Goal: Find contact information: Find contact information

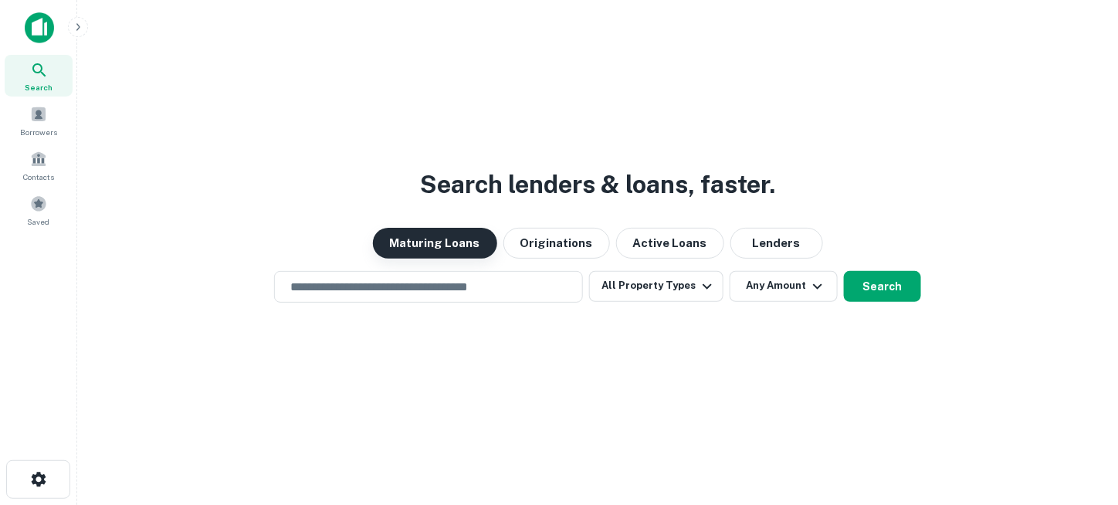
click at [474, 241] on button "Maturing Loans" at bounding box center [435, 243] width 124 height 31
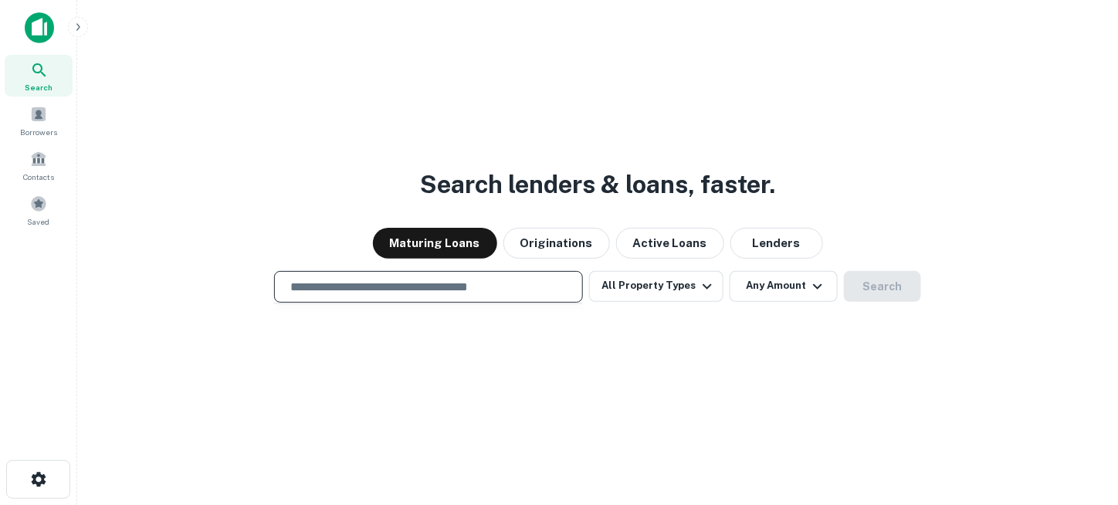
click at [511, 283] on input "text" at bounding box center [428, 287] width 295 height 18
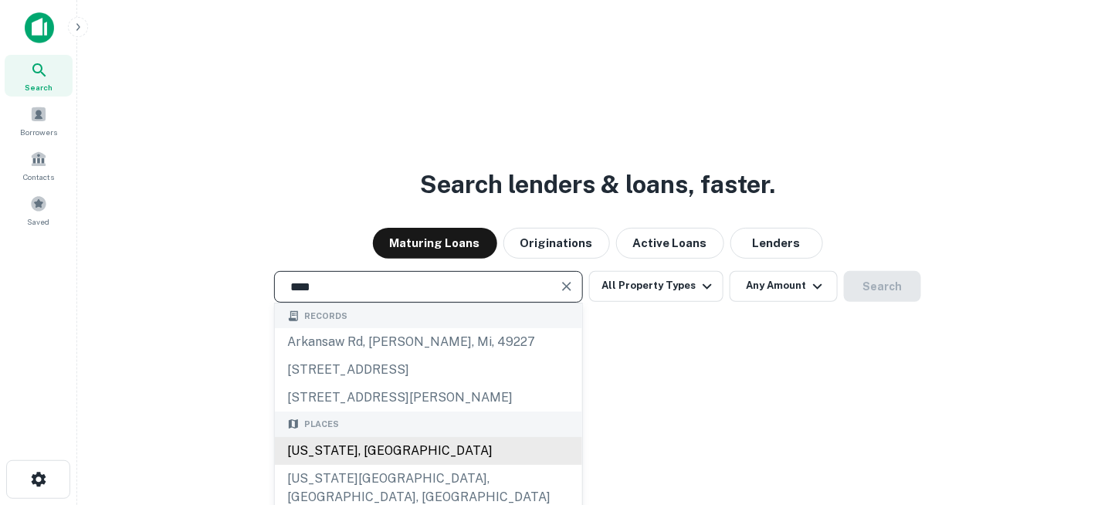
click at [397, 448] on div "[US_STATE], [GEOGRAPHIC_DATA]" at bounding box center [428, 451] width 307 height 28
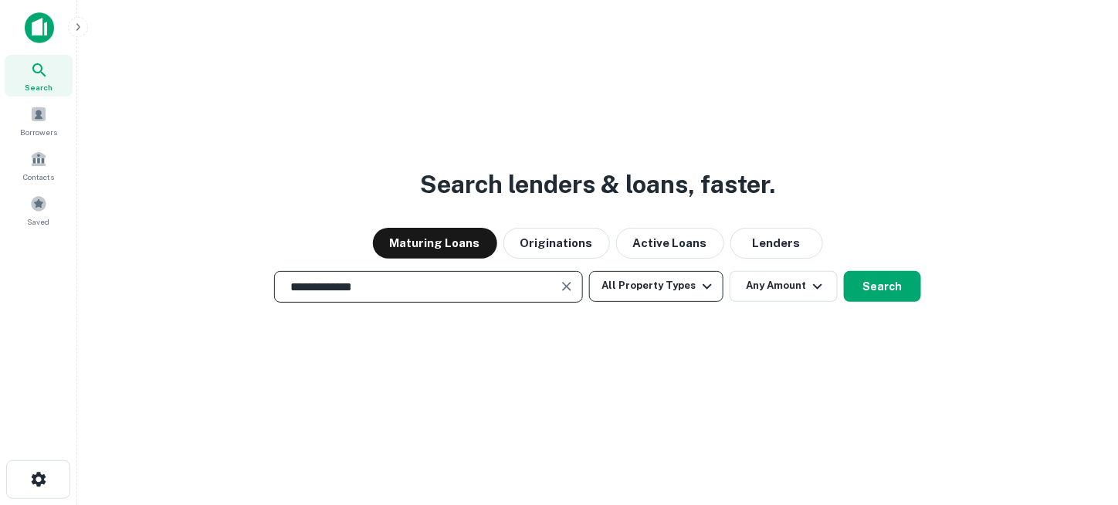
type input "**********"
click at [642, 288] on button "All Property Types" at bounding box center [656, 286] width 134 height 31
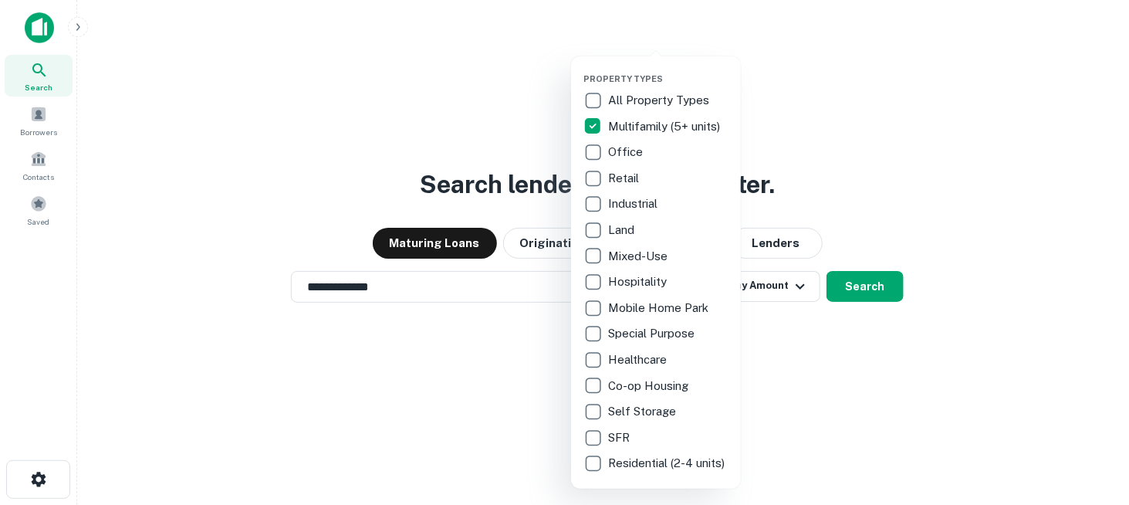
click at [847, 360] on div at bounding box center [564, 252] width 1129 height 505
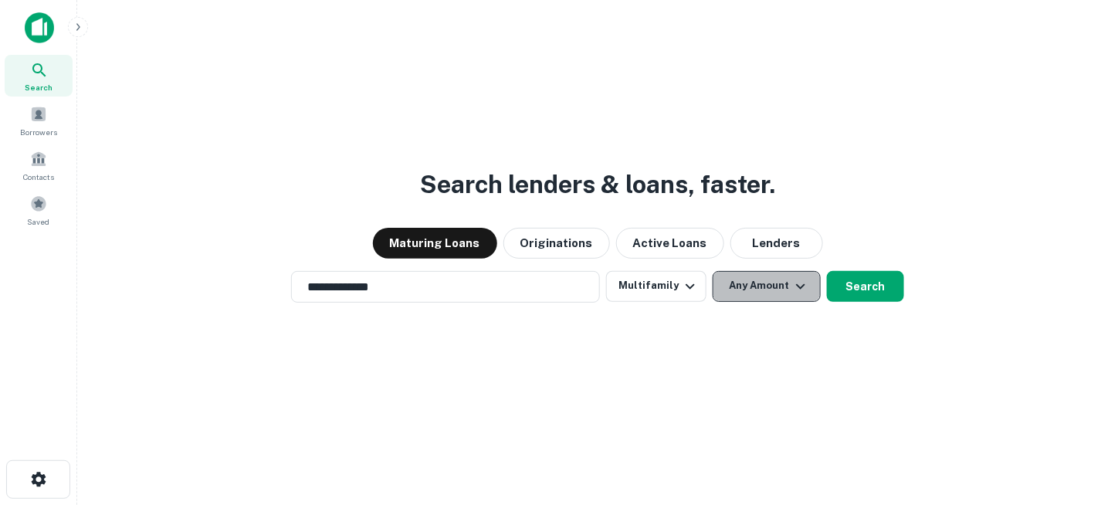
click at [781, 293] on button "Any Amount" at bounding box center [767, 286] width 108 height 31
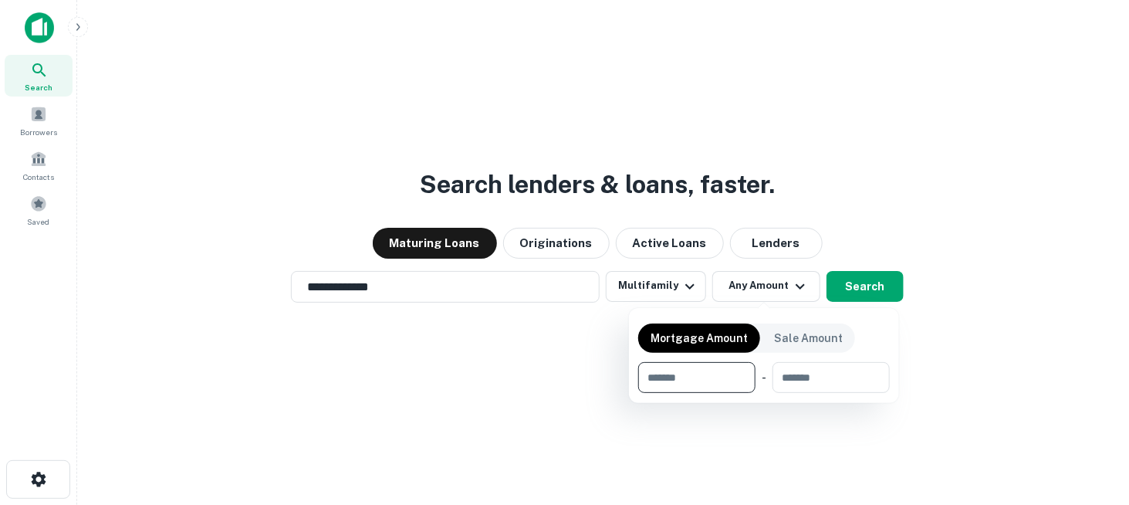
click at [736, 383] on input "number" at bounding box center [691, 377] width 107 height 31
type input "*******"
click at [770, 433] on div at bounding box center [564, 252] width 1129 height 505
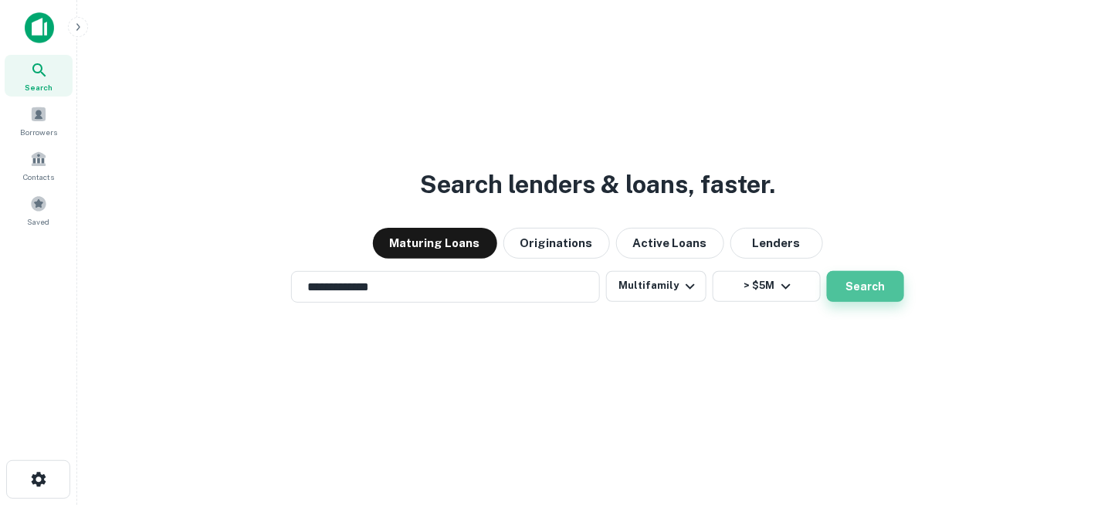
click at [862, 286] on button "Search" at bounding box center [865, 286] width 77 height 31
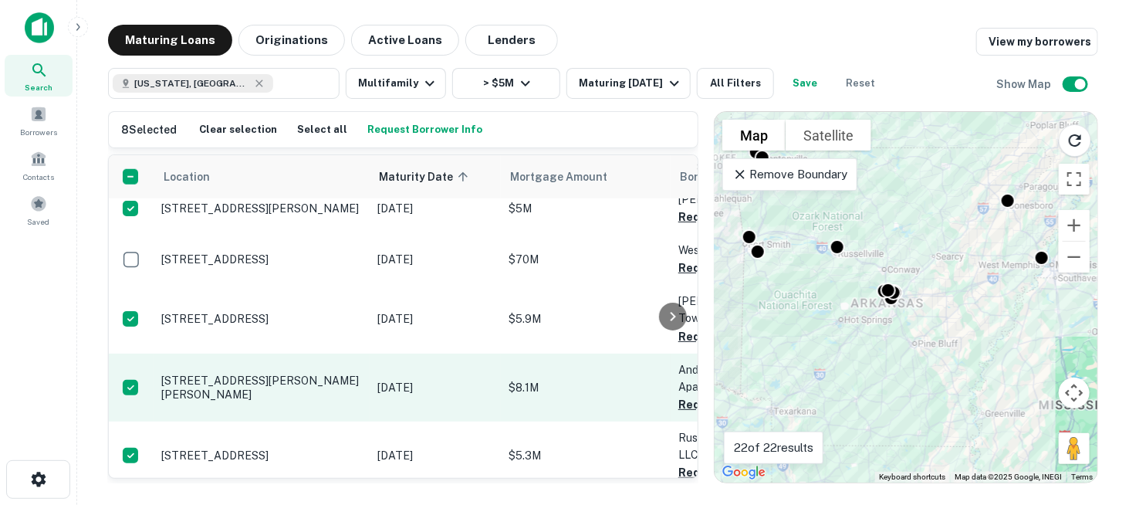
scroll to position [655, 0]
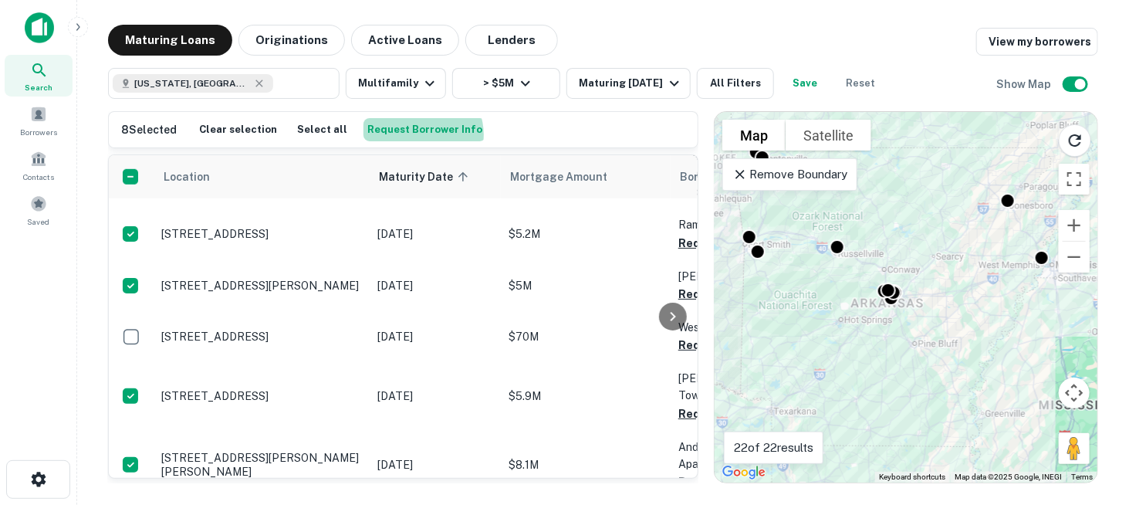
click at [411, 134] on button "Request Borrower Info" at bounding box center [425, 129] width 123 height 23
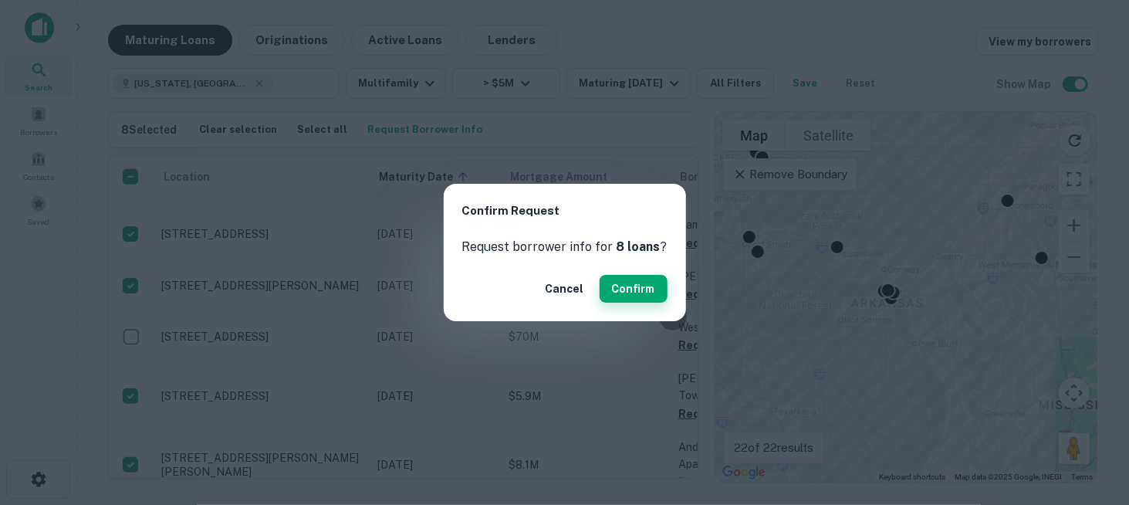
click at [628, 286] on button "Confirm" at bounding box center [634, 289] width 68 height 28
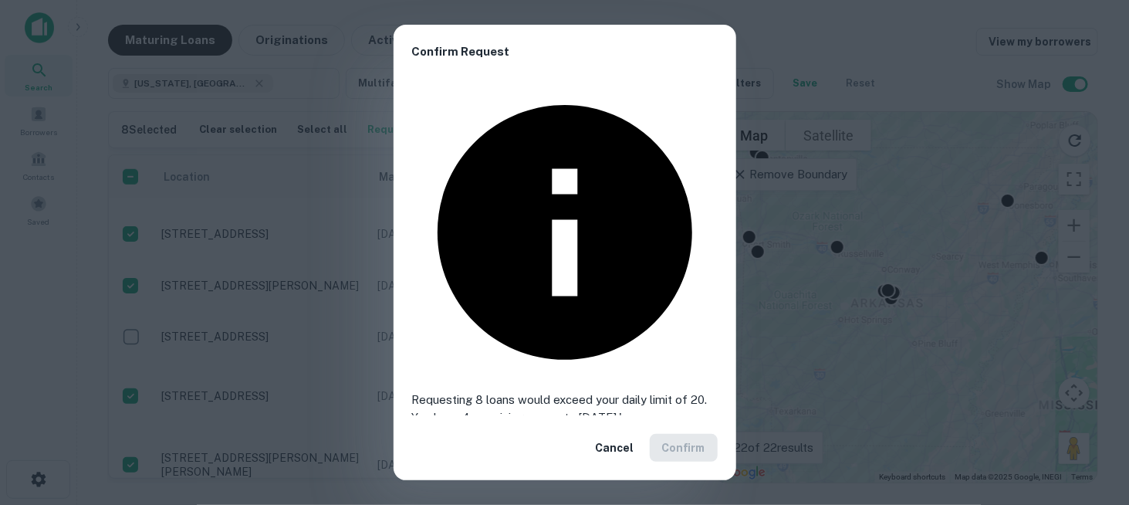
click at [683, 415] on div "Cancel Confirm" at bounding box center [565, 447] width 343 height 65
click at [594, 391] on p "Requesting 8 loans would exceed your daily limit of 20. You have 4 remaining re…" at bounding box center [565, 409] width 306 height 36
click at [590, 391] on p "Requesting 8 loans would exceed your daily limit of 20. You have 4 remaining re…" at bounding box center [565, 409] width 306 height 36
click at [535, 391] on p "Requesting 8 loans would exceed your daily limit of 20. You have 4 remaining re…" at bounding box center [565, 409] width 306 height 36
drag, startPoint x: 578, startPoint y: 240, endPoint x: 627, endPoint y: 269, distance: 56.8
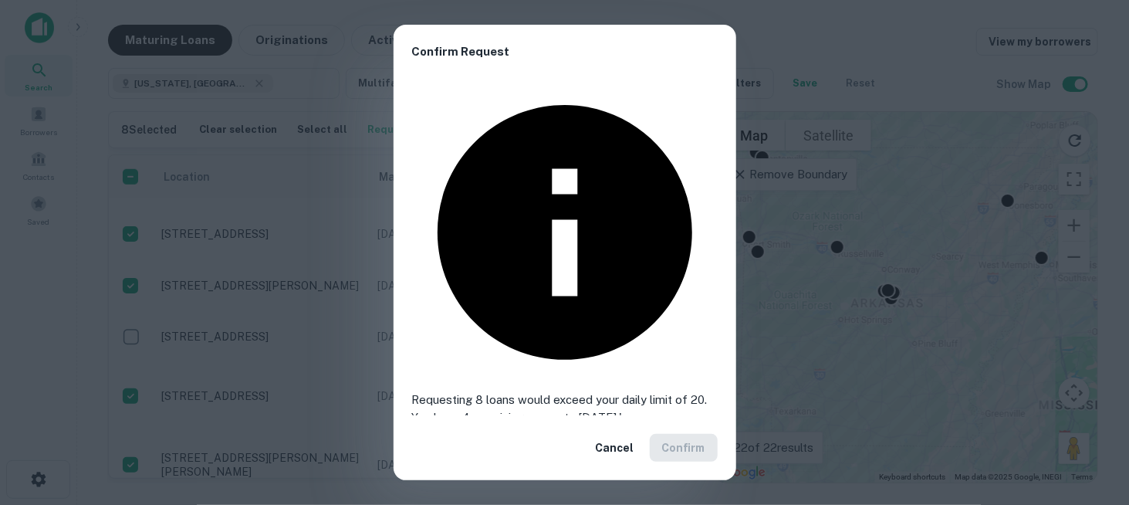
click at [579, 391] on p "Requesting 8 loans would exceed your daily limit of 20. You have 4 remaining re…" at bounding box center [565, 409] width 306 height 36
click at [625, 434] on button "Cancel" at bounding box center [615, 448] width 51 height 28
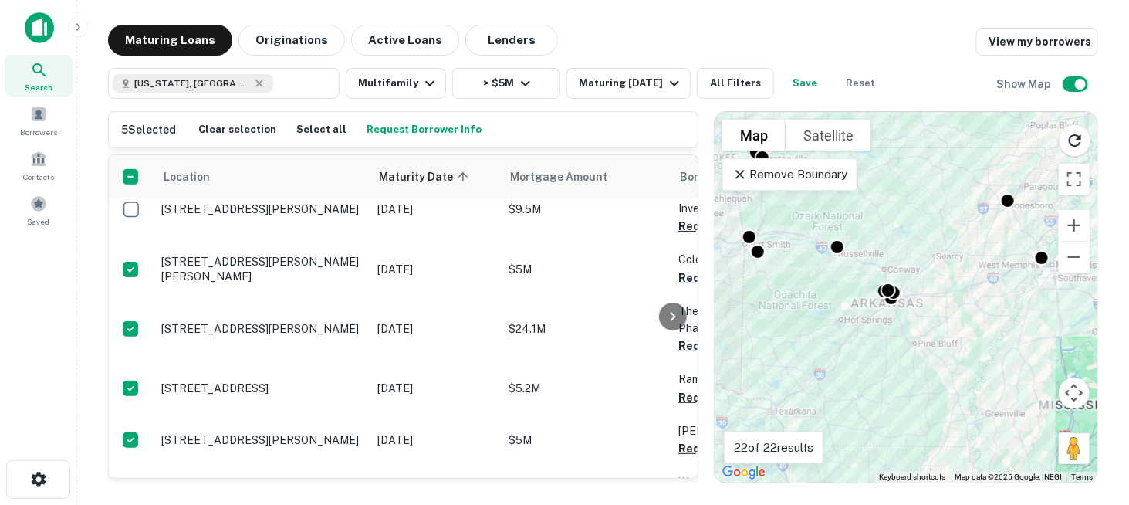
scroll to position [578, 0]
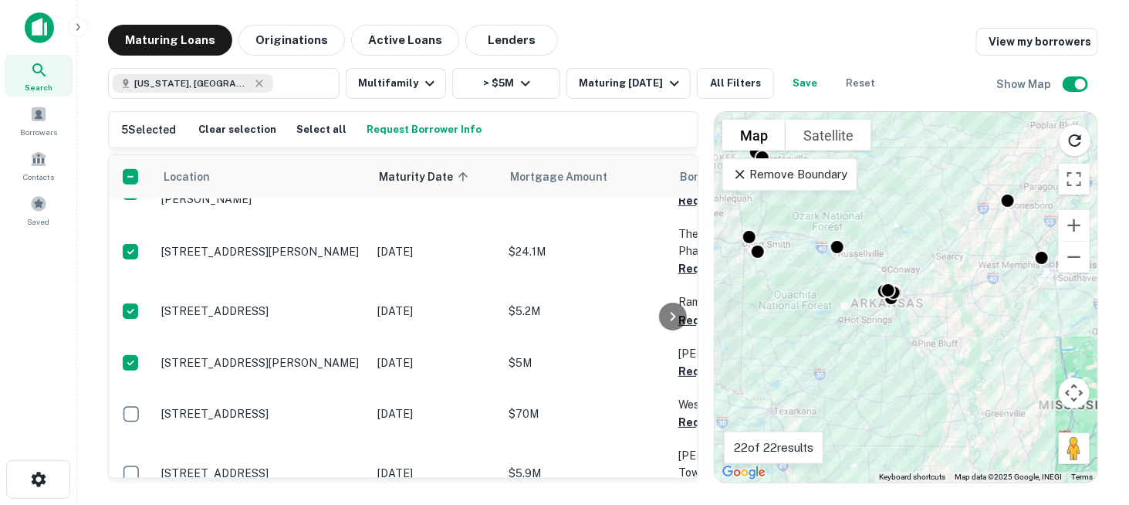
click at [416, 129] on button "Request Borrower Info" at bounding box center [424, 129] width 123 height 23
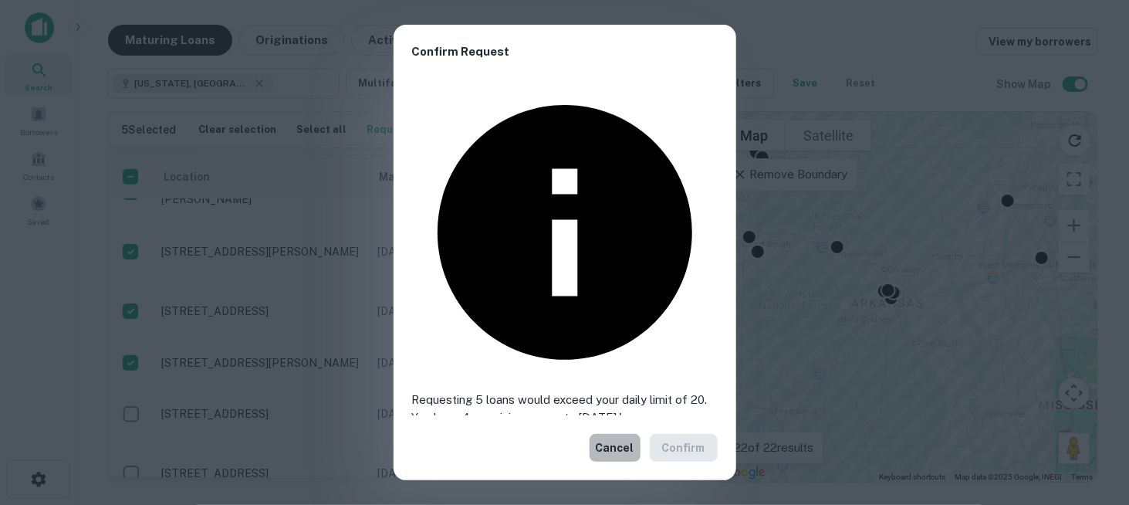
click at [614, 434] on button "Cancel" at bounding box center [615, 448] width 51 height 28
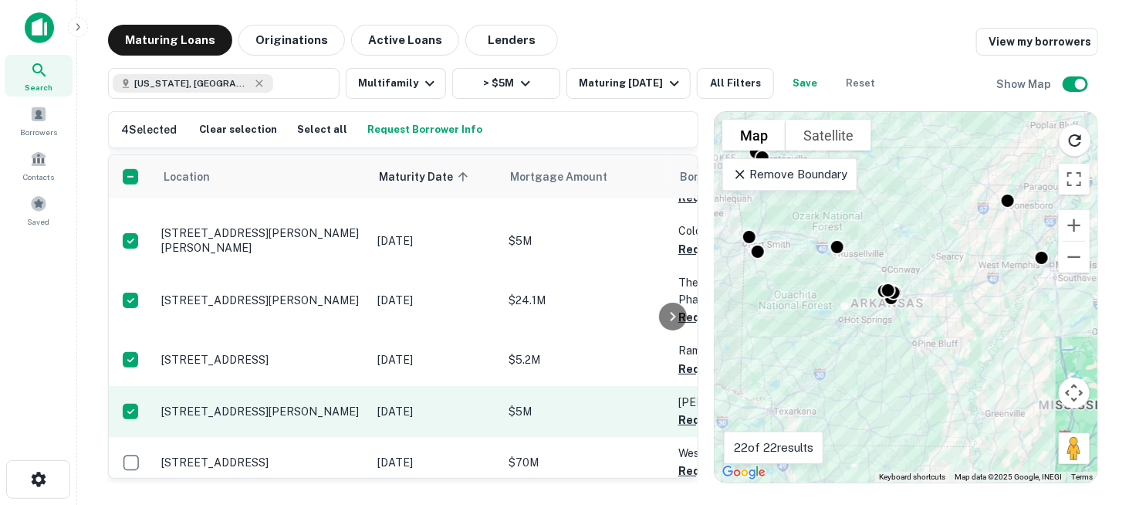
scroll to position [501, 0]
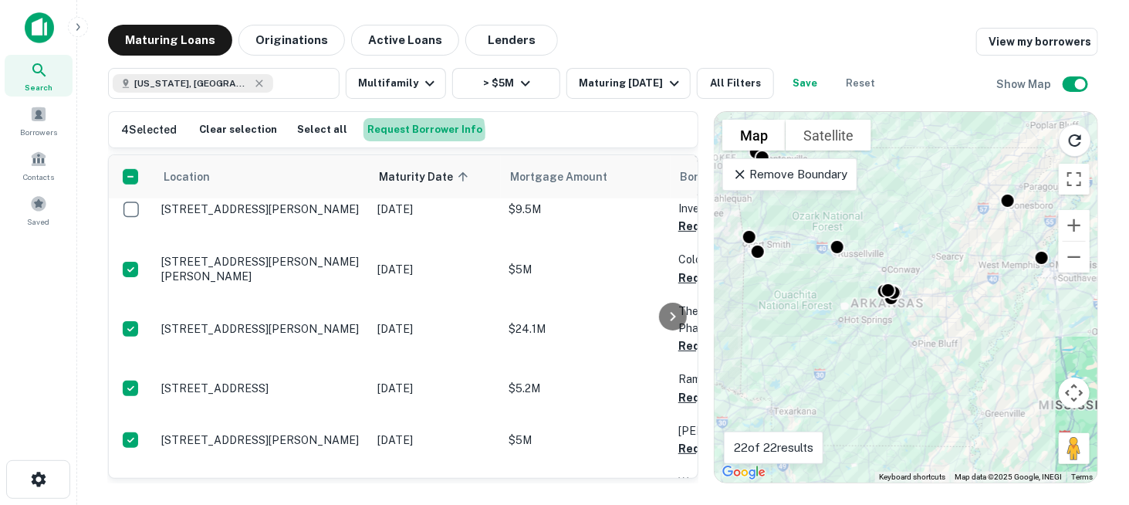
click at [411, 133] on button "Request Borrower Info" at bounding box center [425, 129] width 123 height 23
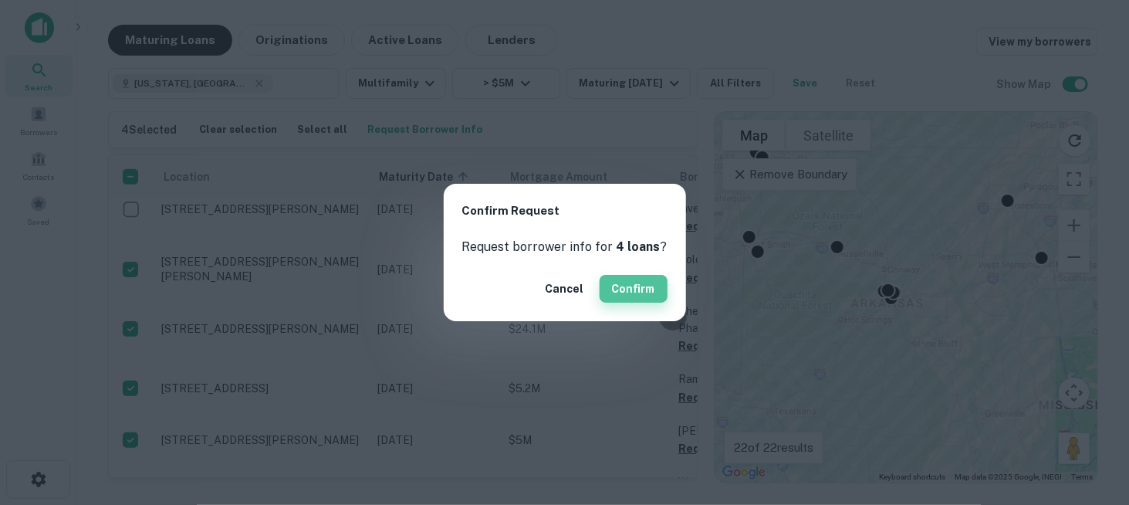
click at [621, 283] on button "Confirm" at bounding box center [634, 289] width 68 height 28
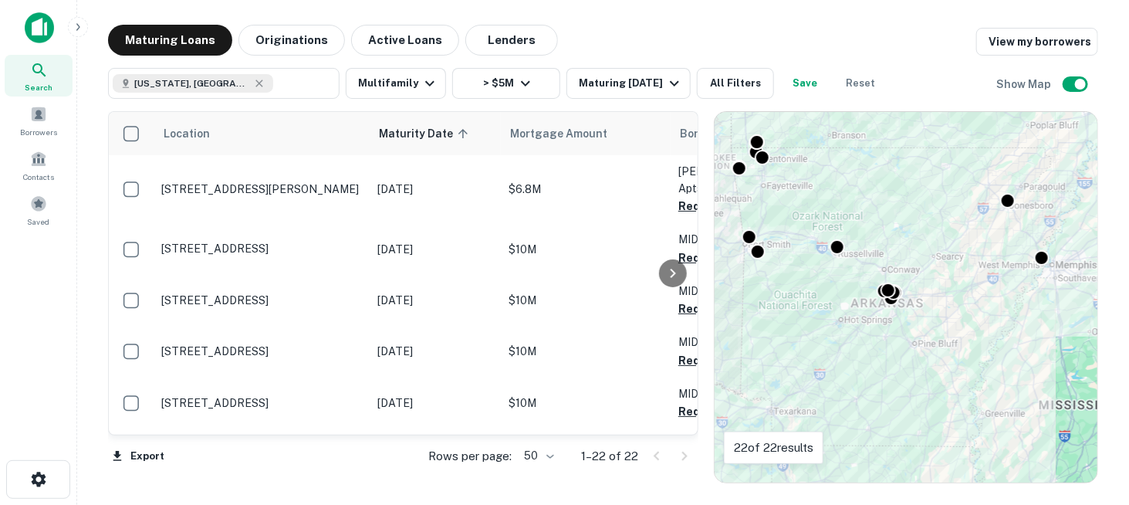
scroll to position [501, 0]
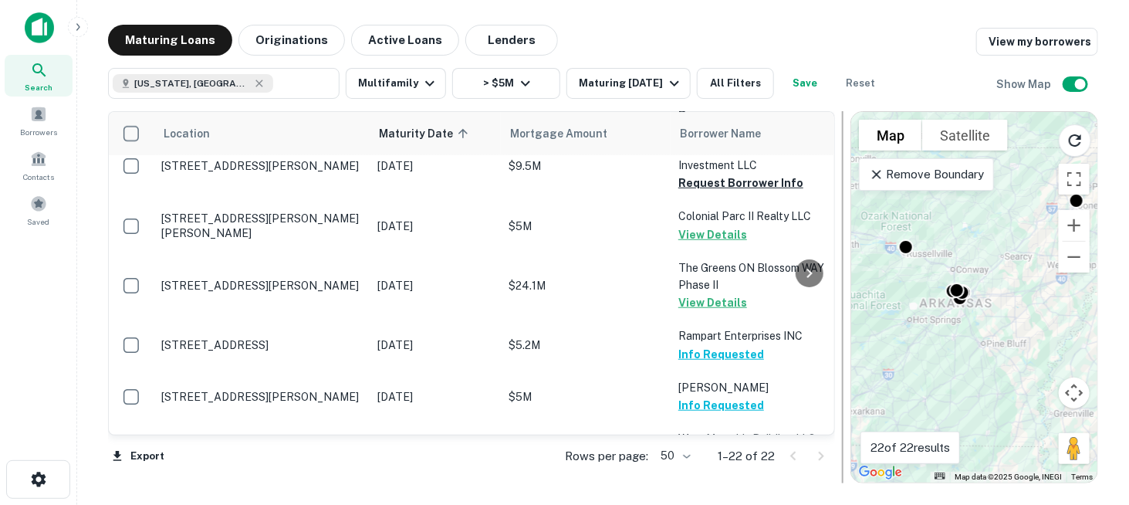
drag, startPoint x: 706, startPoint y: 304, endPoint x: 844, endPoint y: 304, distance: 137.4
click at [844, 304] on div at bounding box center [842, 297] width 15 height 372
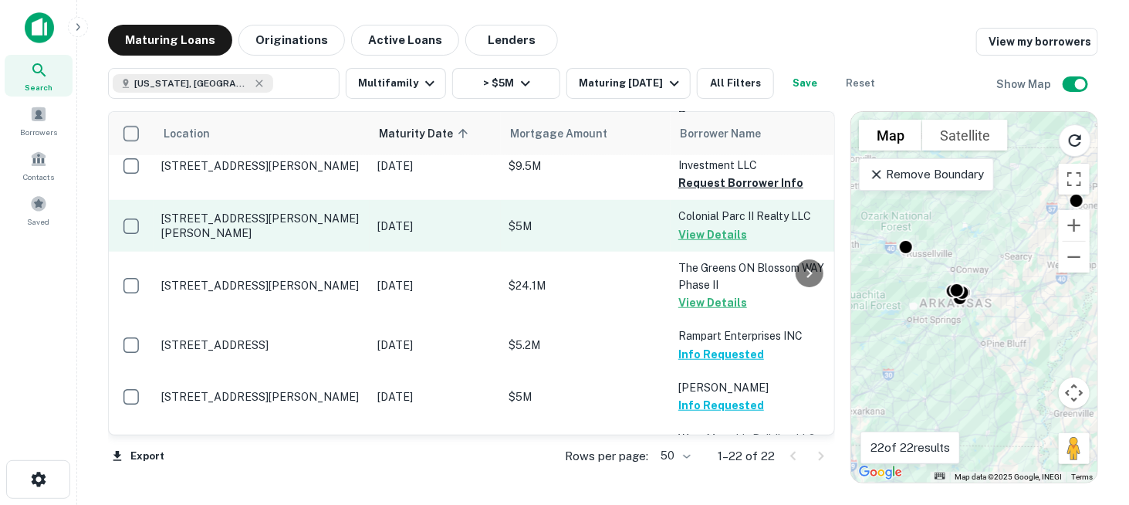
click at [695, 225] on button "View Details" at bounding box center [713, 234] width 69 height 19
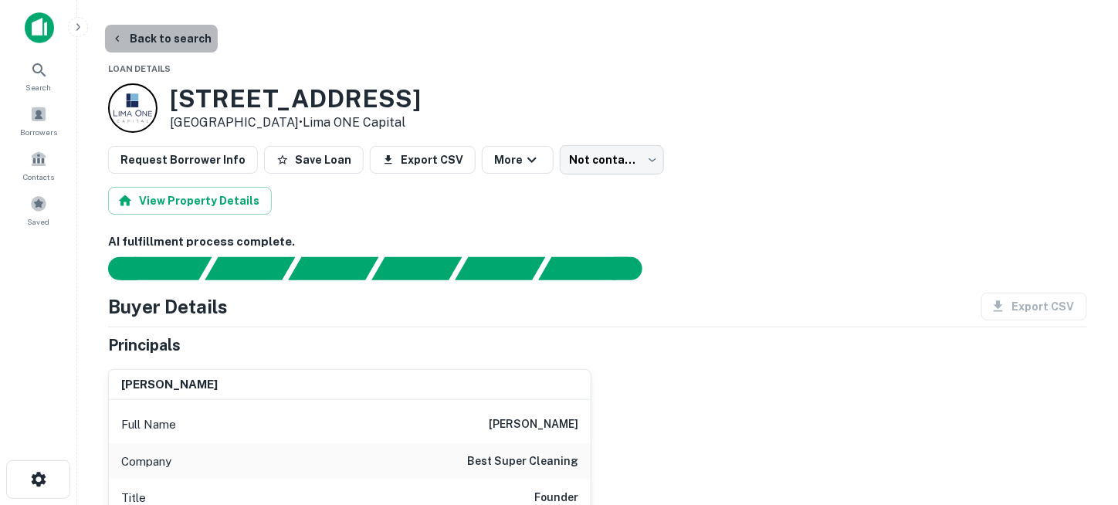
click at [191, 39] on button "Back to search" at bounding box center [161, 39] width 113 height 28
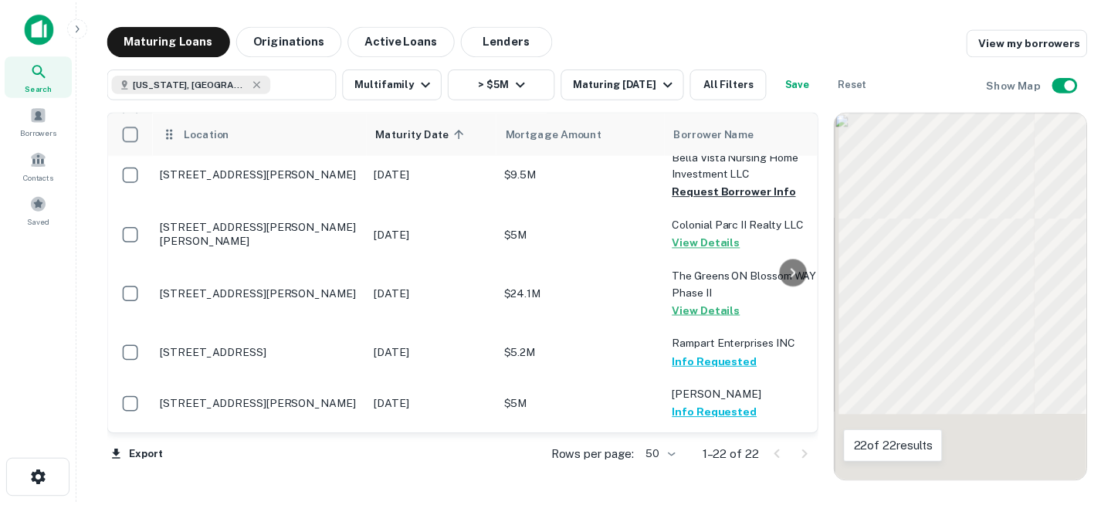
scroll to position [501, 0]
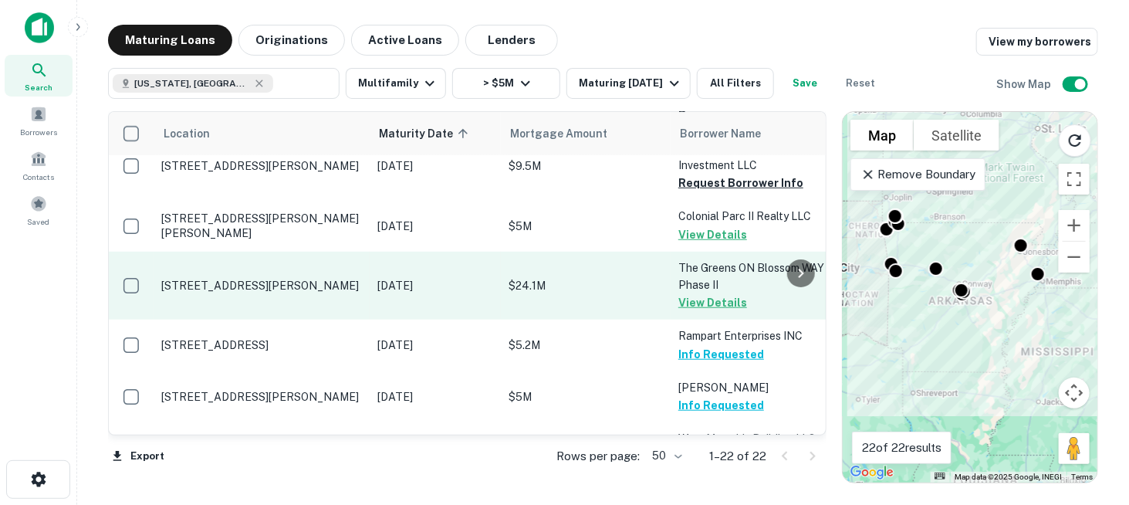
click at [274, 279] on p "[STREET_ADDRESS][PERSON_NAME]" at bounding box center [261, 286] width 201 height 14
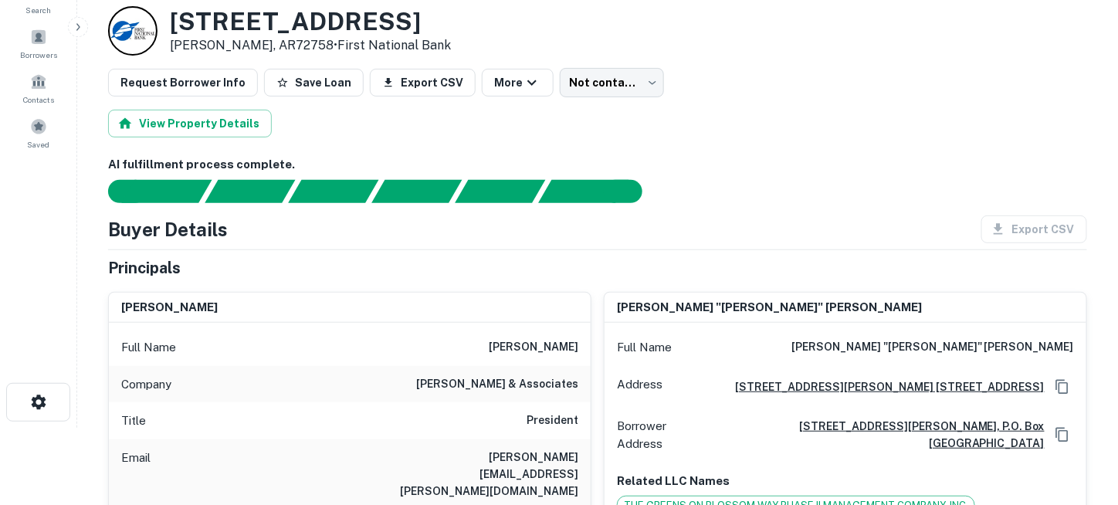
scroll to position [154, 0]
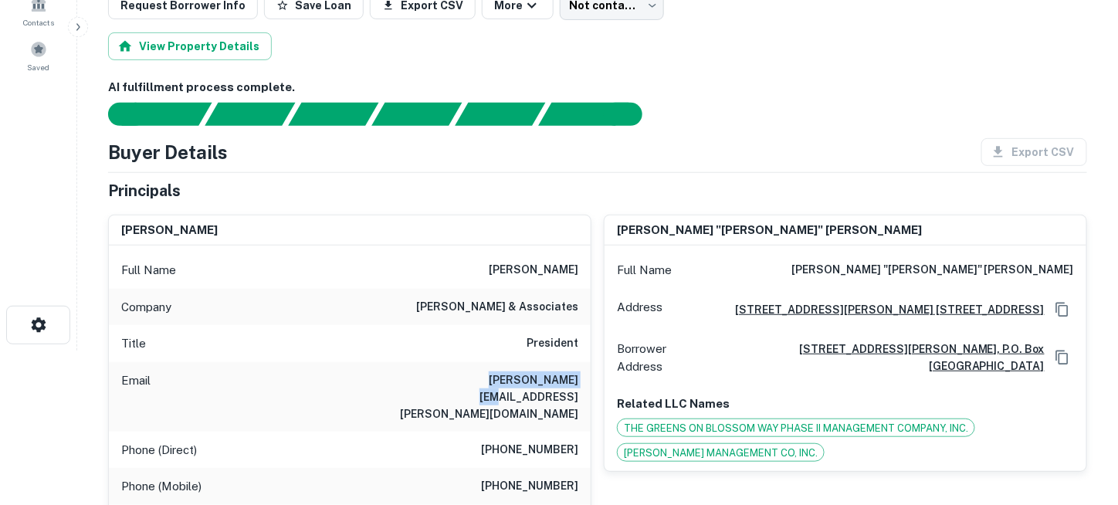
drag, startPoint x: 483, startPoint y: 380, endPoint x: 576, endPoint y: 380, distance: 92.6
click at [576, 380] on div "Email [PERSON_NAME][EMAIL_ADDRESS][PERSON_NAME][DOMAIN_NAME]" at bounding box center [350, 396] width 482 height 69
copy h6 "[PERSON_NAME][EMAIL_ADDRESS][PERSON_NAME][DOMAIN_NAME]"
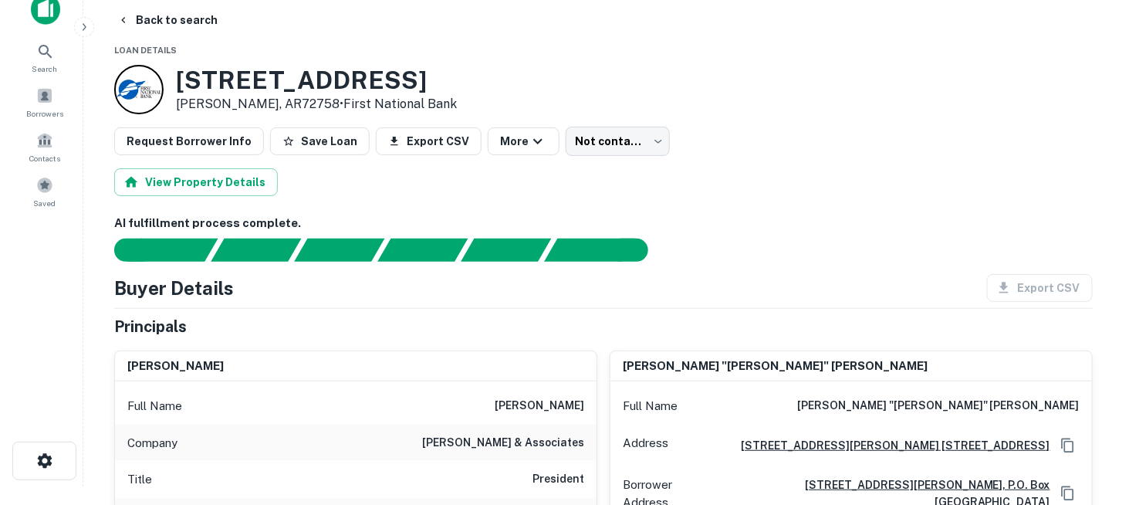
scroll to position [0, 0]
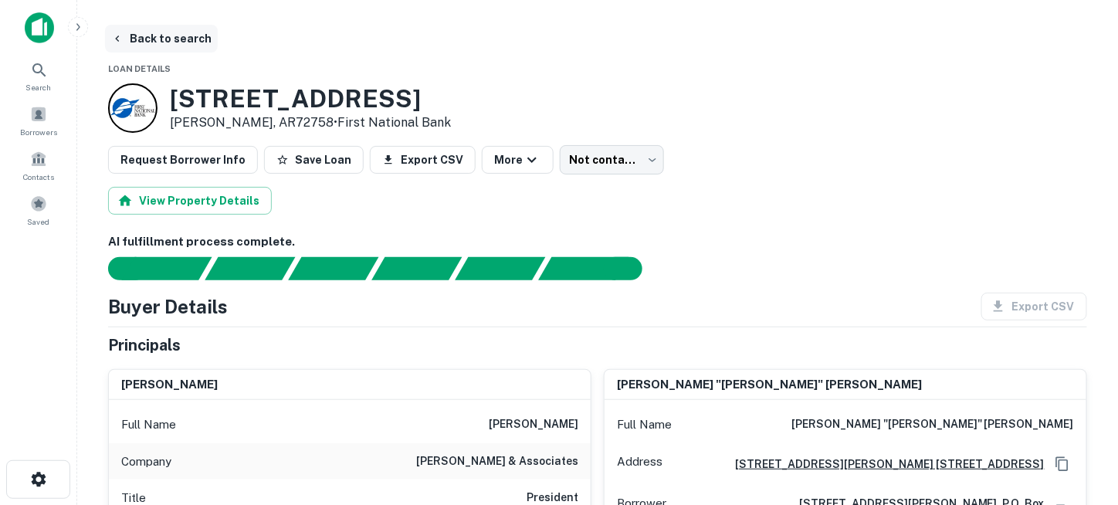
click at [180, 37] on button "Back to search" at bounding box center [161, 39] width 113 height 28
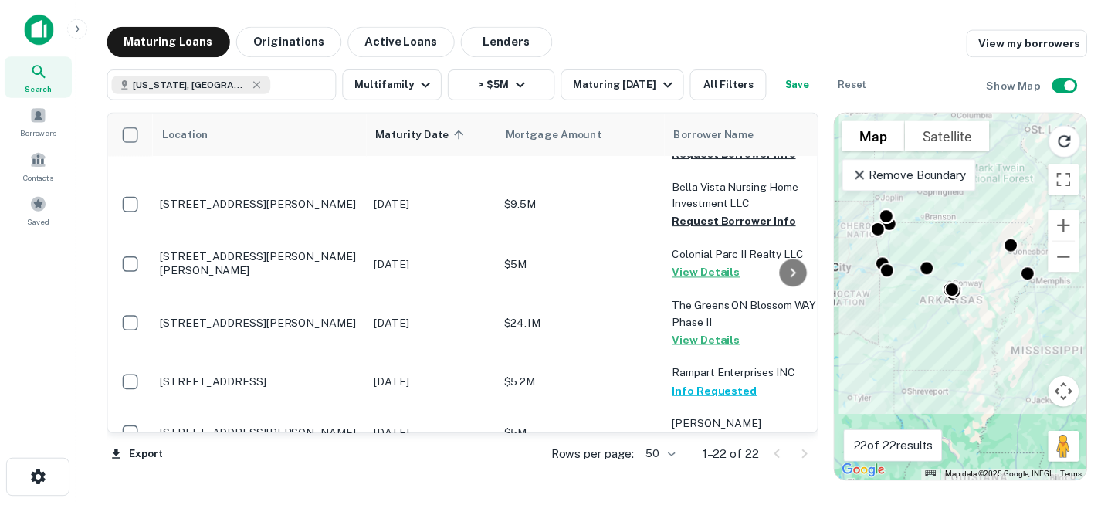
scroll to position [540, 0]
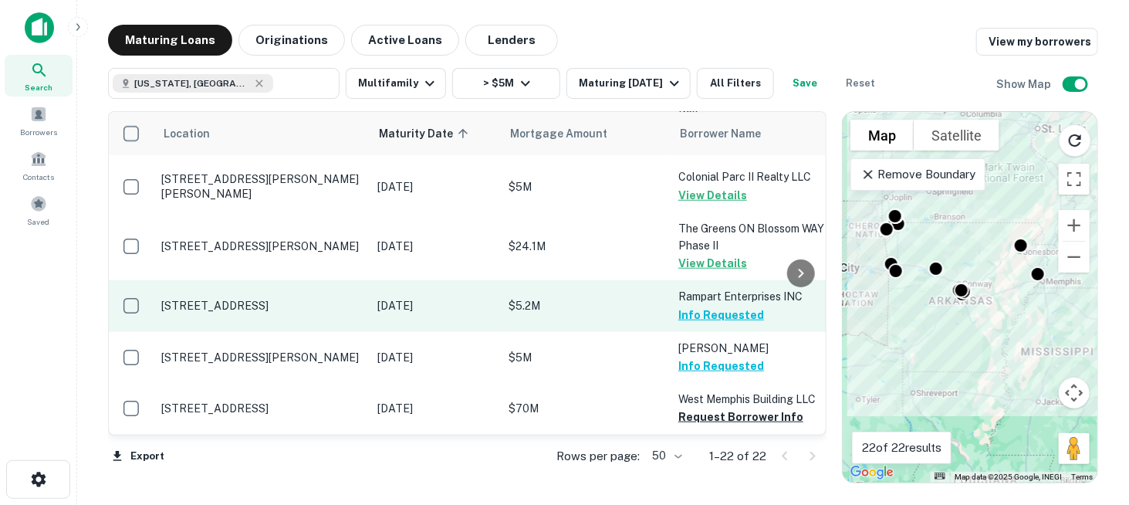
click at [229, 299] on p "[STREET_ADDRESS]" at bounding box center [261, 306] width 201 height 14
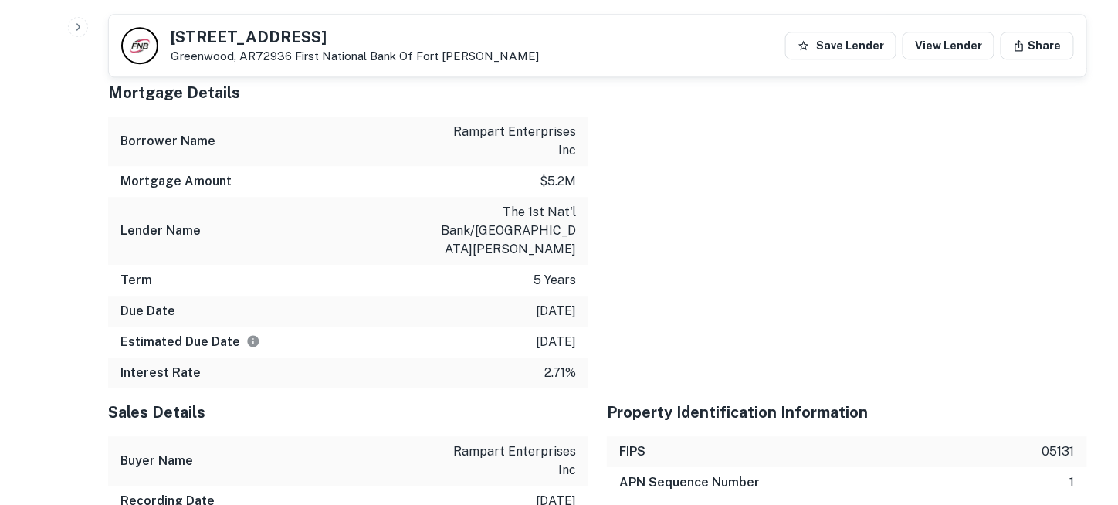
scroll to position [1390, 0]
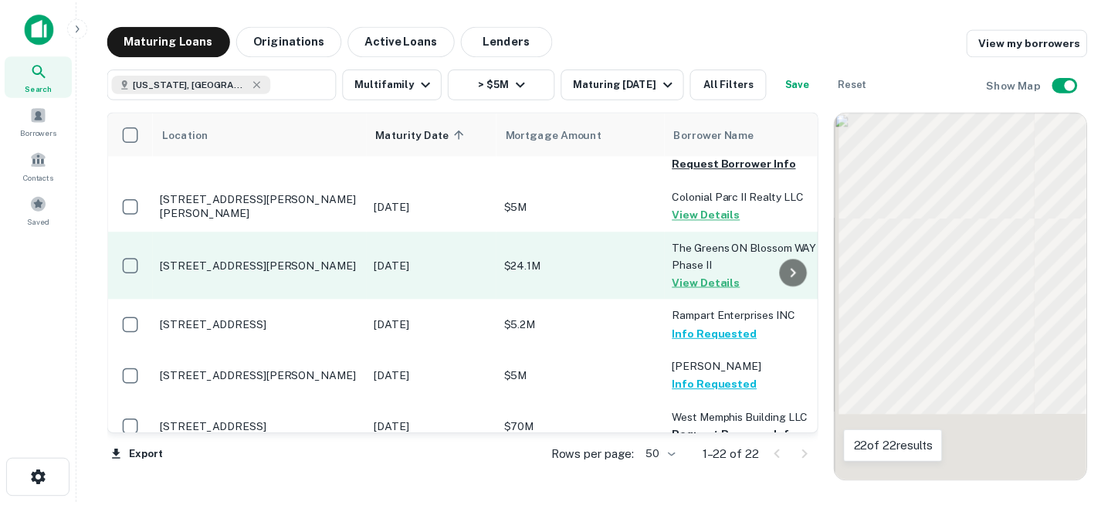
scroll to position [540, 0]
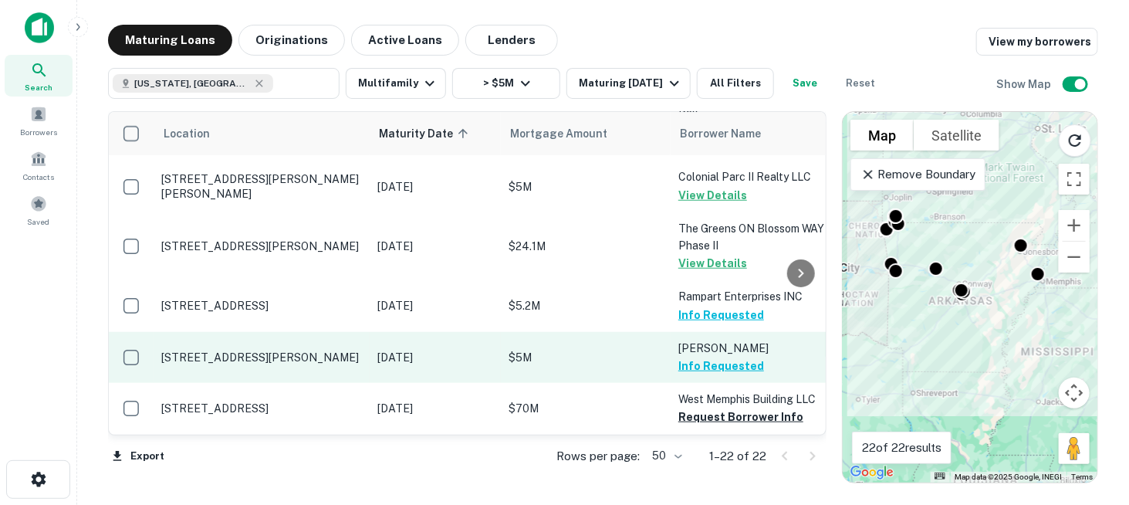
click at [300, 350] on p "[STREET_ADDRESS][PERSON_NAME]" at bounding box center [261, 357] width 201 height 14
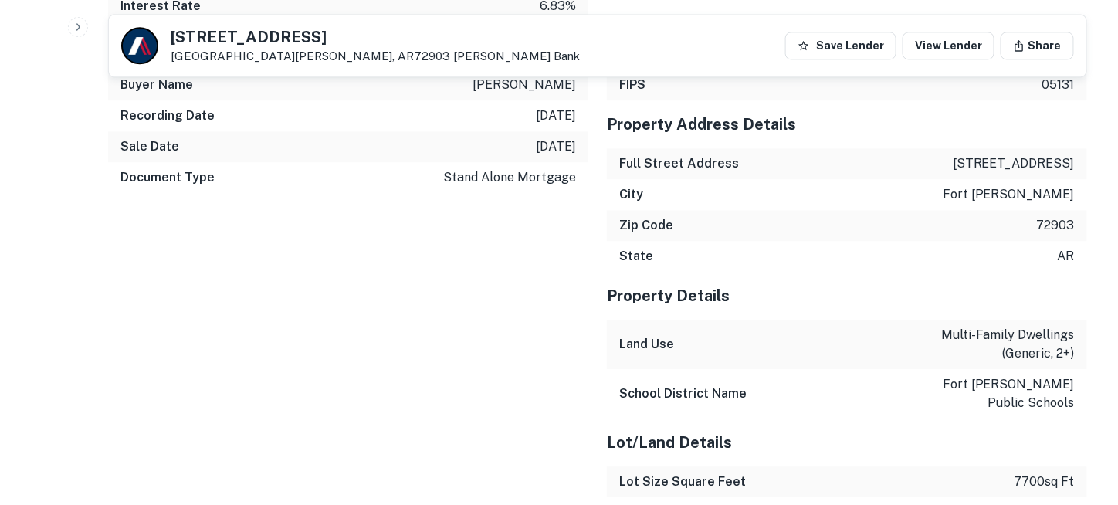
scroll to position [1235, 0]
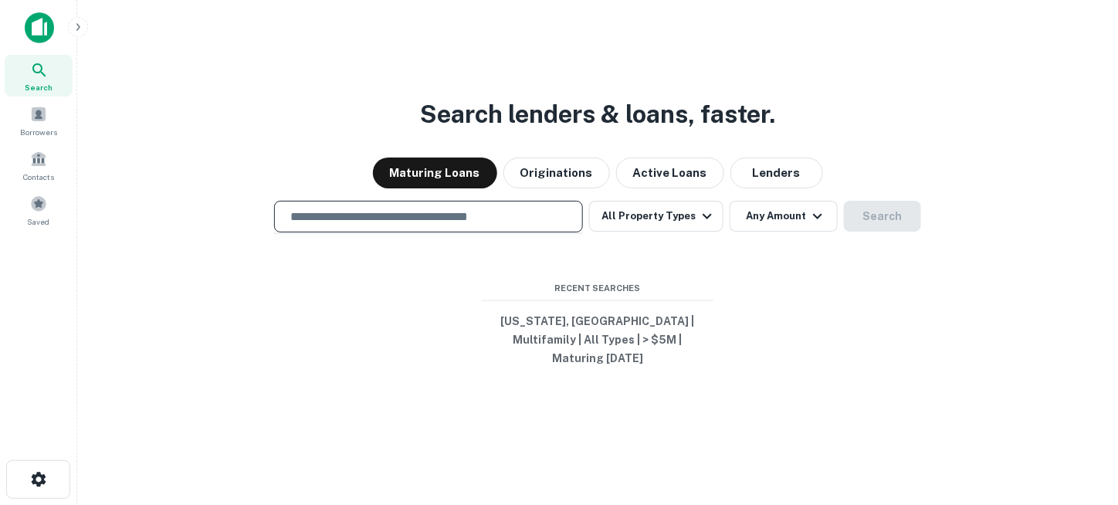
click at [542, 222] on input "text" at bounding box center [428, 217] width 295 height 18
click at [740, 178] on button "Lenders" at bounding box center [776, 172] width 93 height 31
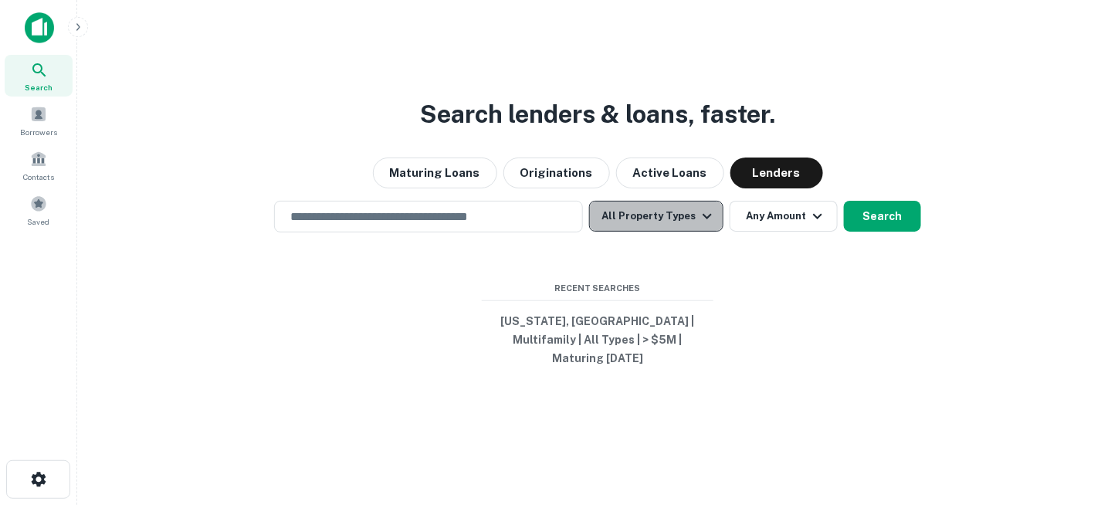
click at [695, 231] on button "All Property Types" at bounding box center [656, 216] width 134 height 31
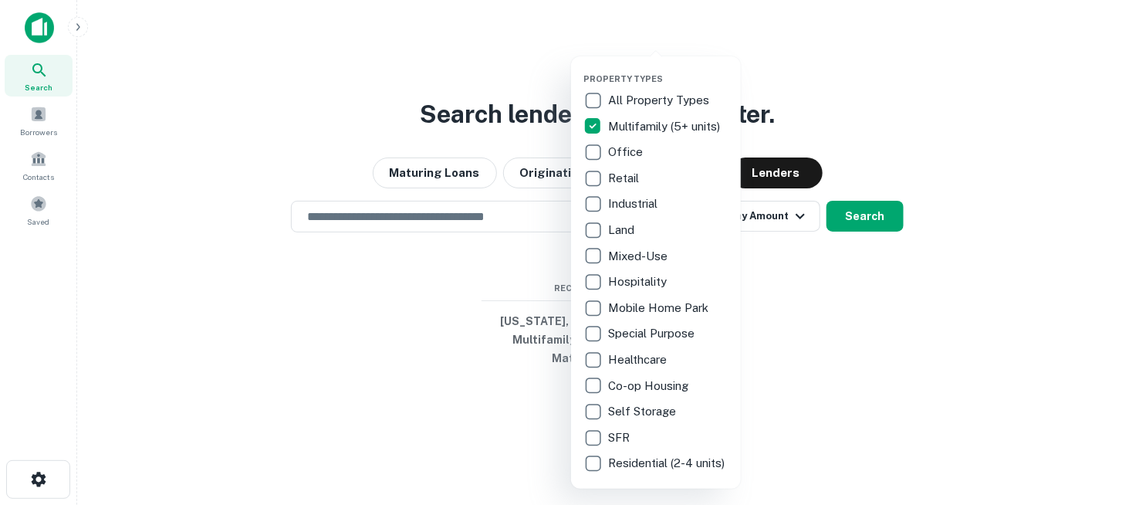
click at [788, 327] on div at bounding box center [564, 252] width 1129 height 505
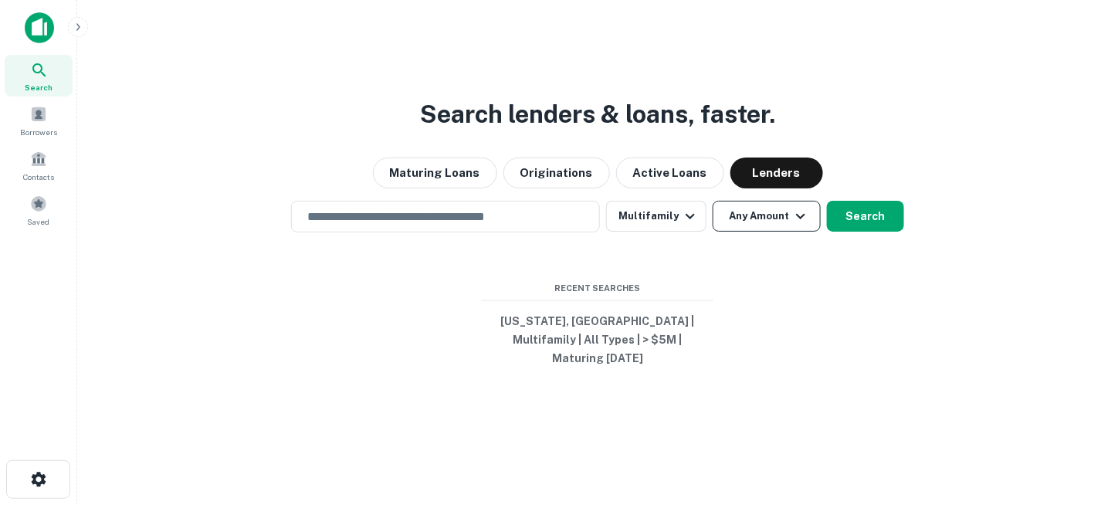
click at [753, 225] on button "Any Amount" at bounding box center [767, 216] width 108 height 31
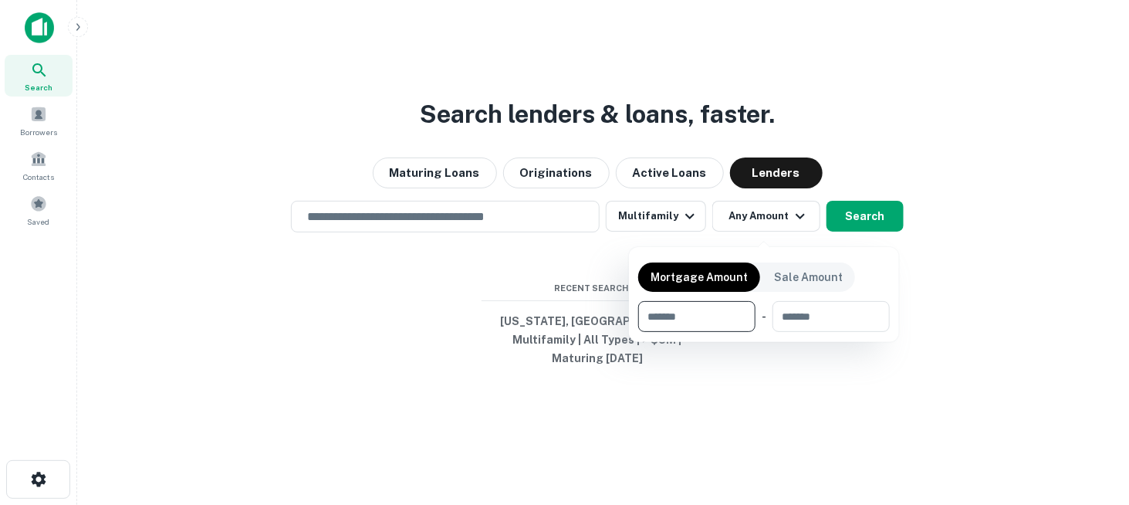
click at [716, 315] on input "number" at bounding box center [691, 316] width 107 height 31
type input "*******"
click at [721, 370] on div at bounding box center [564, 252] width 1129 height 505
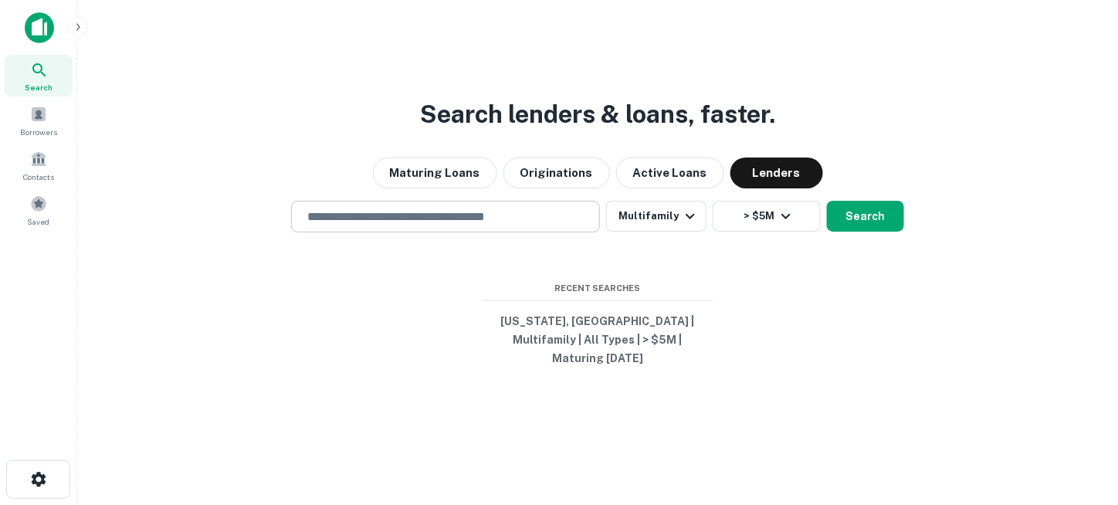
click at [570, 224] on input "text" at bounding box center [445, 217] width 295 height 18
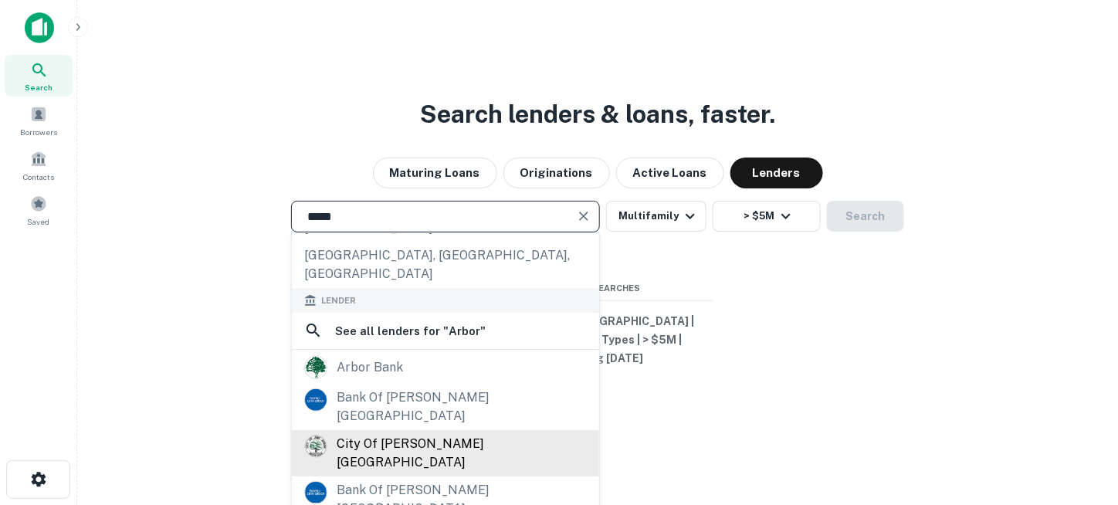
scroll to position [25, 0]
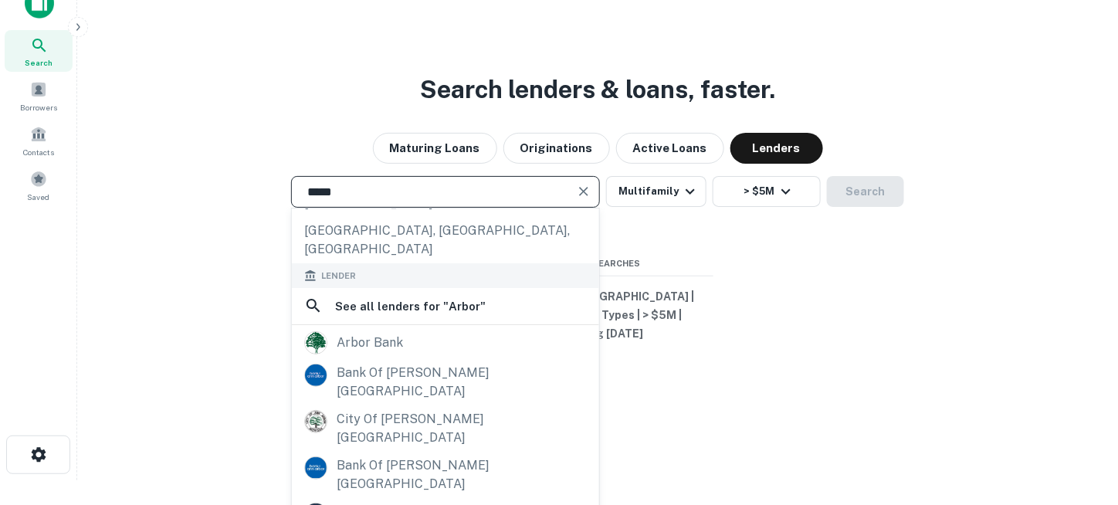
type input "*****"
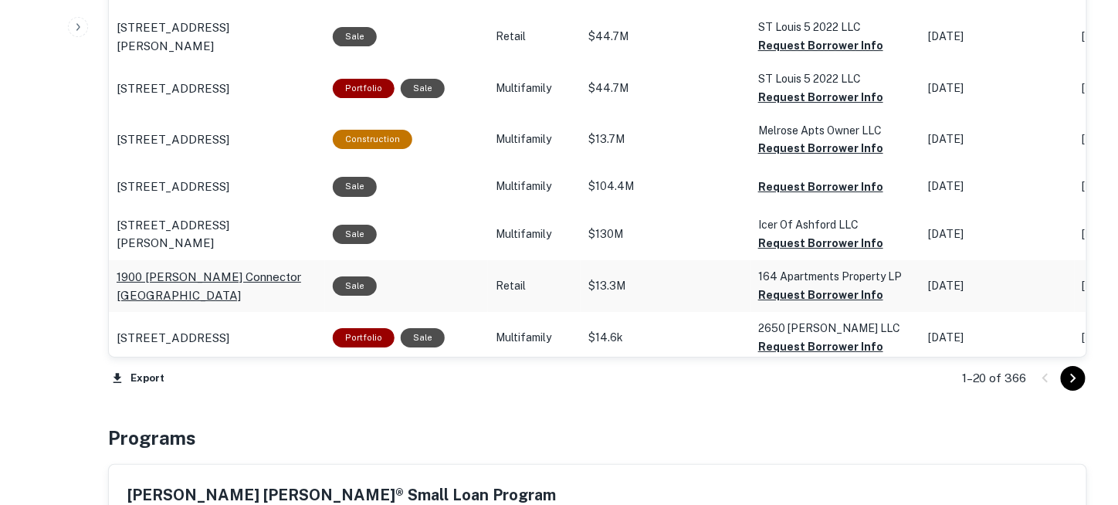
scroll to position [1853, 0]
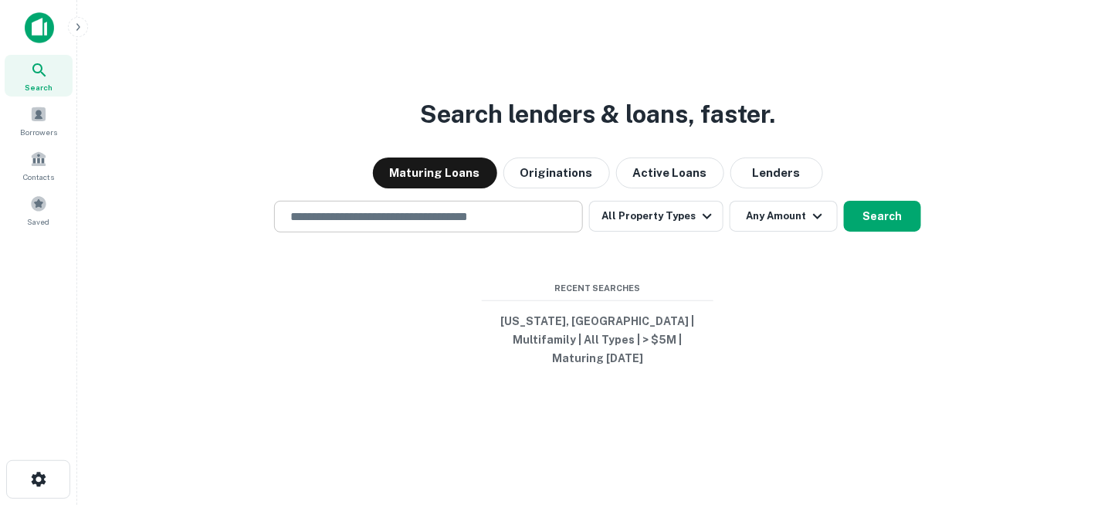
click at [433, 232] on div "​" at bounding box center [428, 217] width 309 height 32
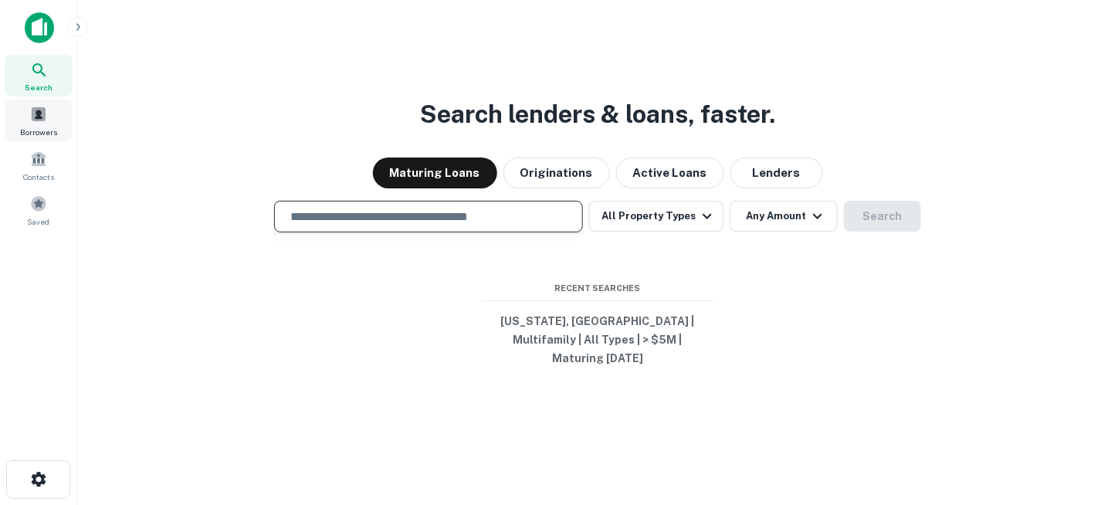
click at [42, 122] on div "Borrowers" at bounding box center [39, 121] width 68 height 42
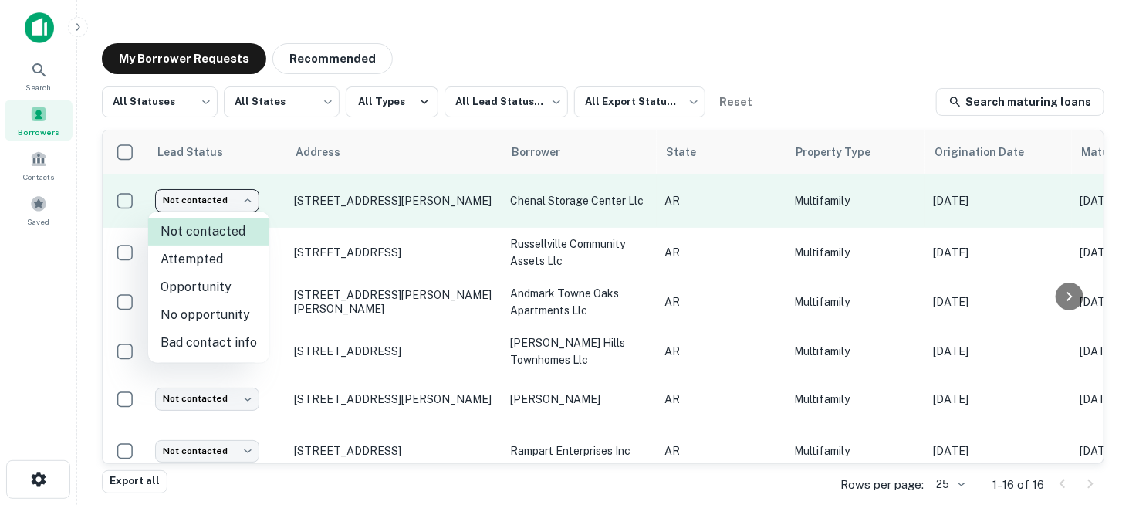
click at [254, 201] on body "Search Borrowers Contacts Saved My Borrower Requests Recommended All Statuses *…" at bounding box center [564, 252] width 1129 height 505
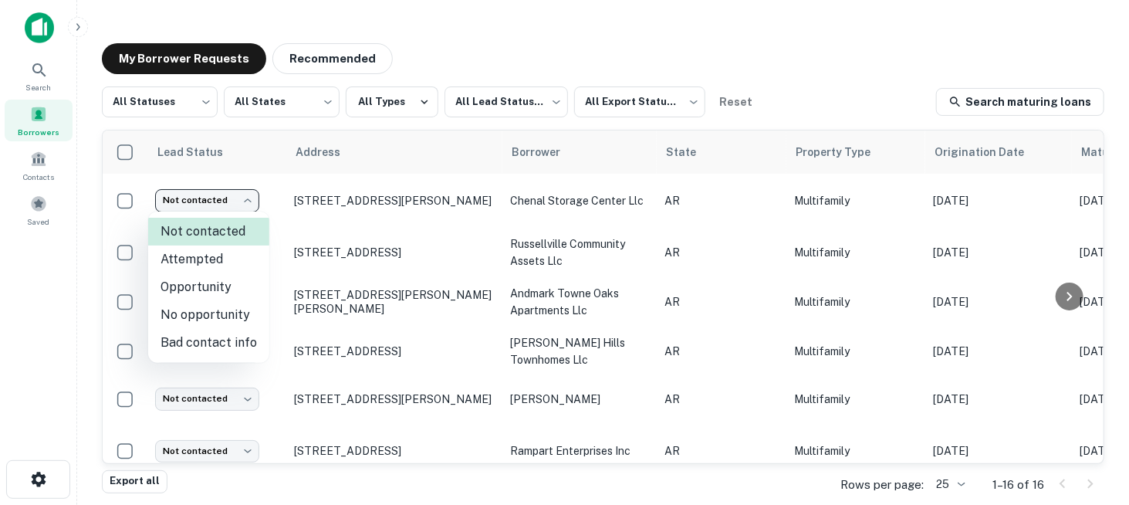
click at [243, 319] on li "No opportunity" at bounding box center [208, 315] width 121 height 28
type input "**********"
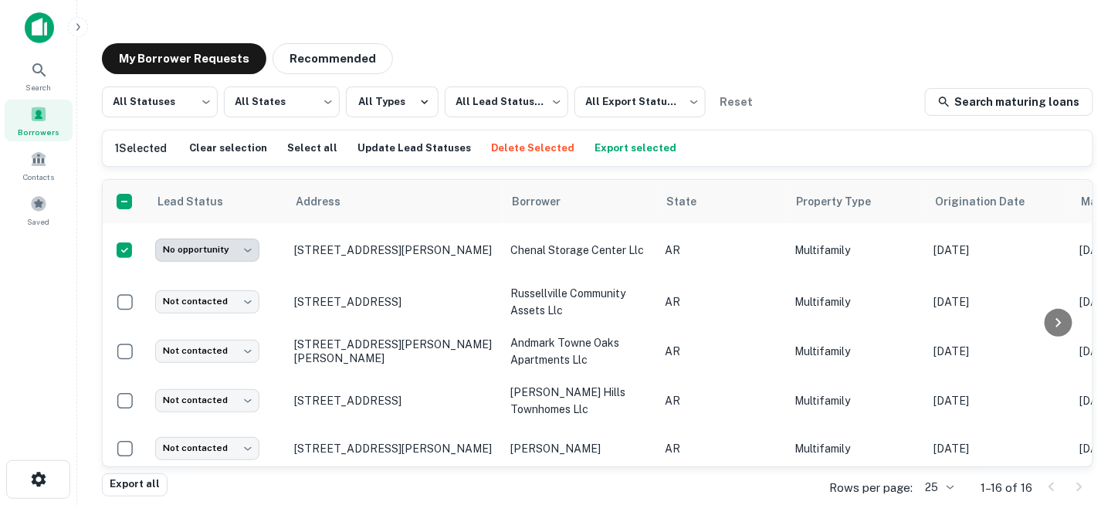
click at [520, 148] on button "Delete Selected" at bounding box center [532, 148] width 91 height 23
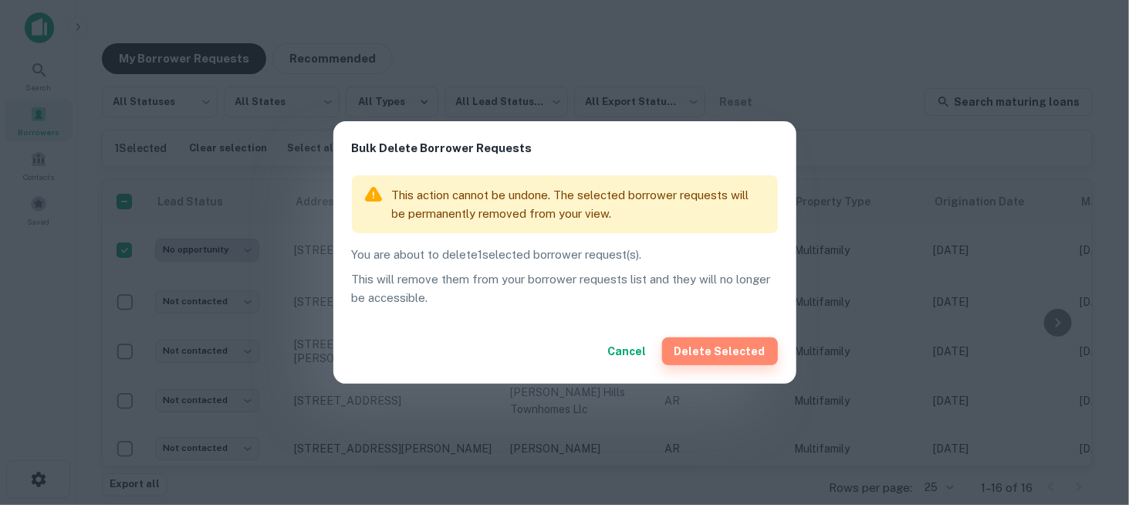
click at [731, 356] on button "Delete Selected" at bounding box center [720, 351] width 116 height 28
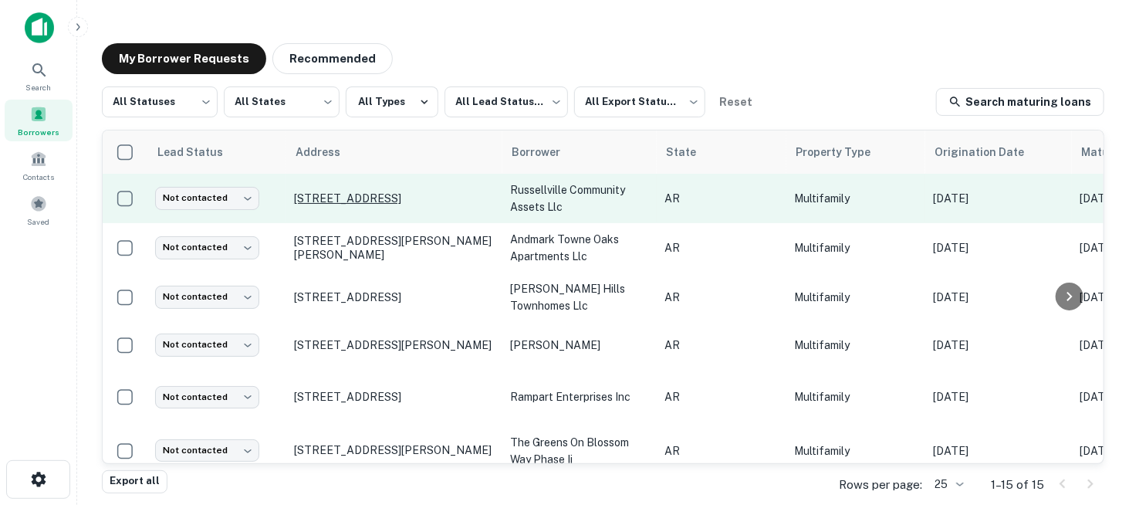
click at [347, 191] on p "[STREET_ADDRESS]" at bounding box center [394, 198] width 201 height 14
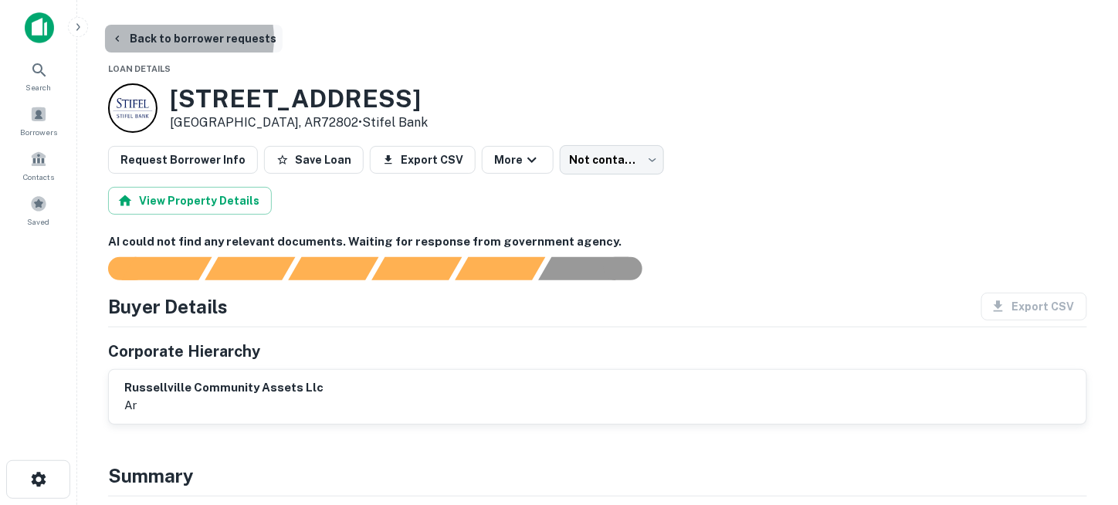
click at [182, 39] on button "Back to borrower requests" at bounding box center [194, 39] width 178 height 28
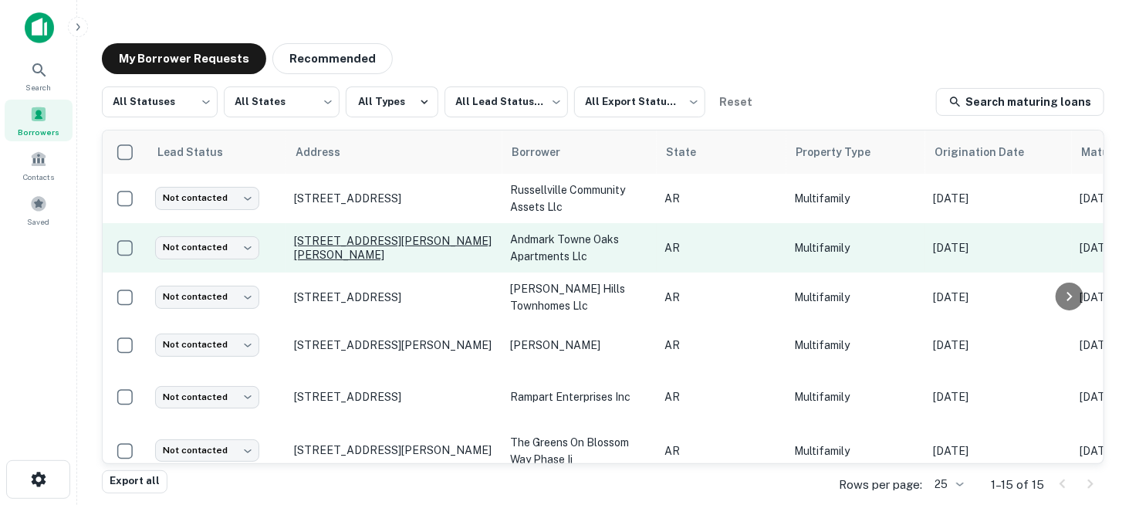
click at [341, 241] on p "[STREET_ADDRESS][PERSON_NAME][PERSON_NAME]" at bounding box center [394, 248] width 201 height 28
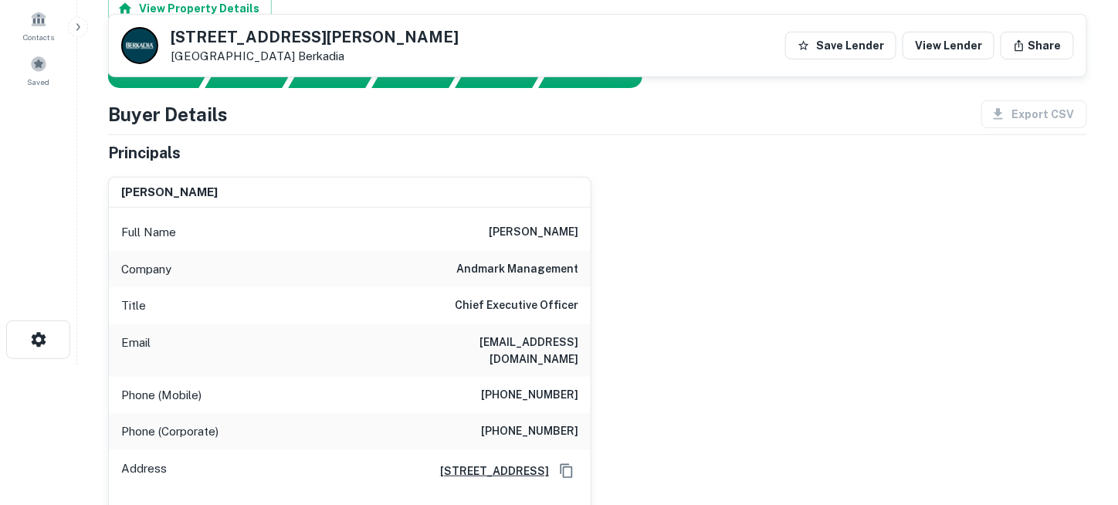
scroll to position [232, 0]
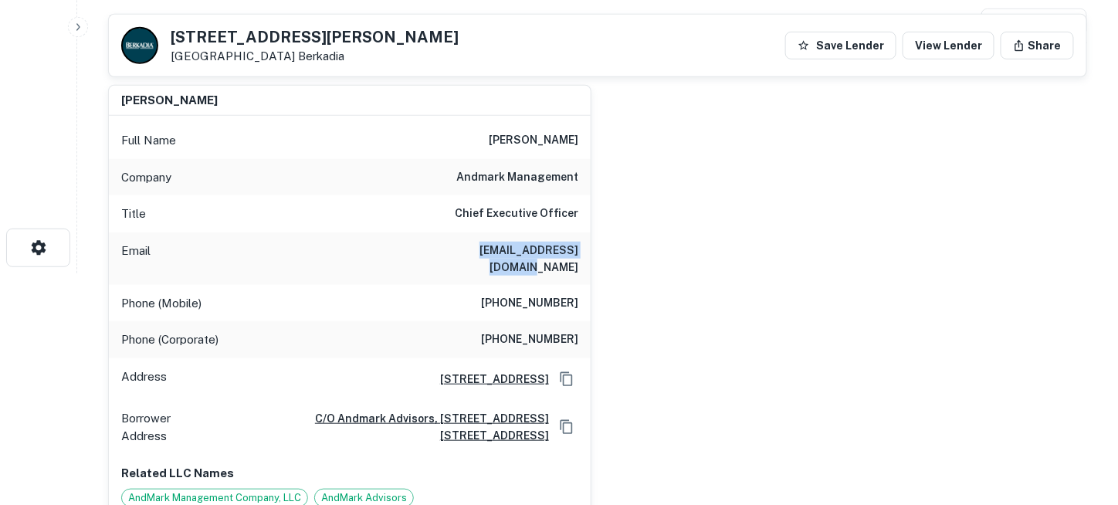
drag, startPoint x: 435, startPoint y: 250, endPoint x: 578, endPoint y: 245, distance: 142.9
click at [578, 245] on div "Email markm@andmarkfunds.com" at bounding box center [350, 258] width 482 height 52
copy h6 "markm@andmarkfunds.com"
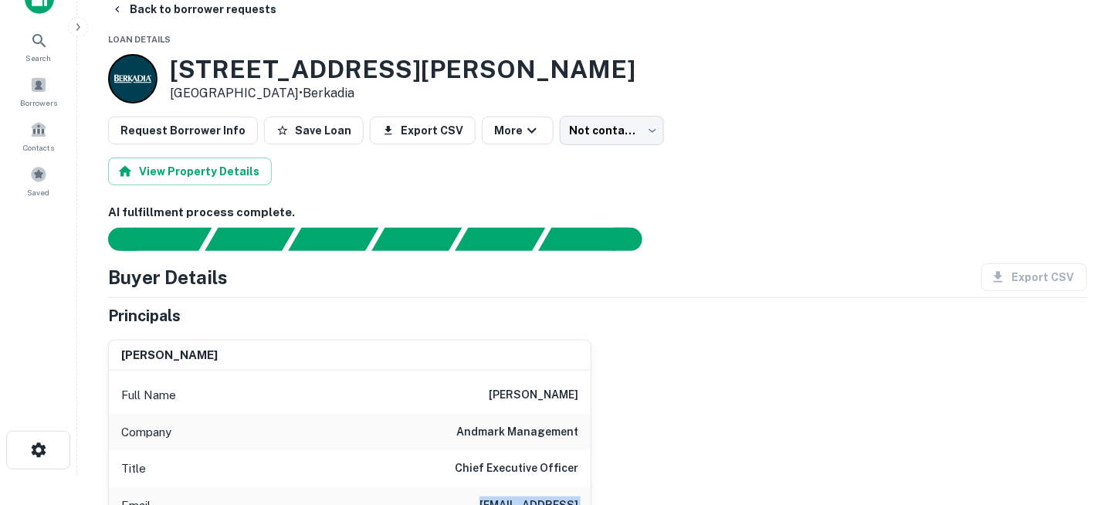
scroll to position [0, 0]
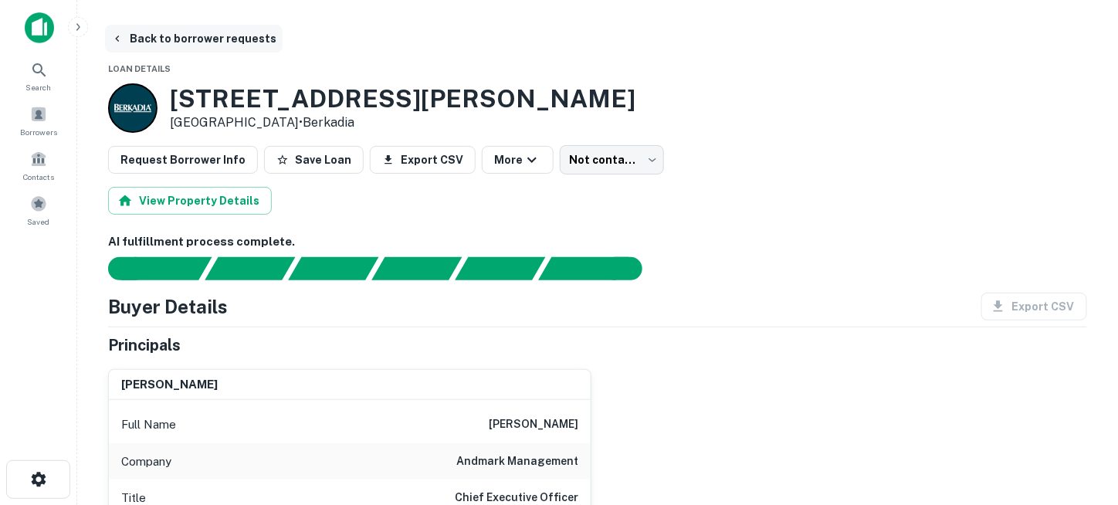
click at [147, 28] on button "Back to borrower requests" at bounding box center [194, 39] width 178 height 28
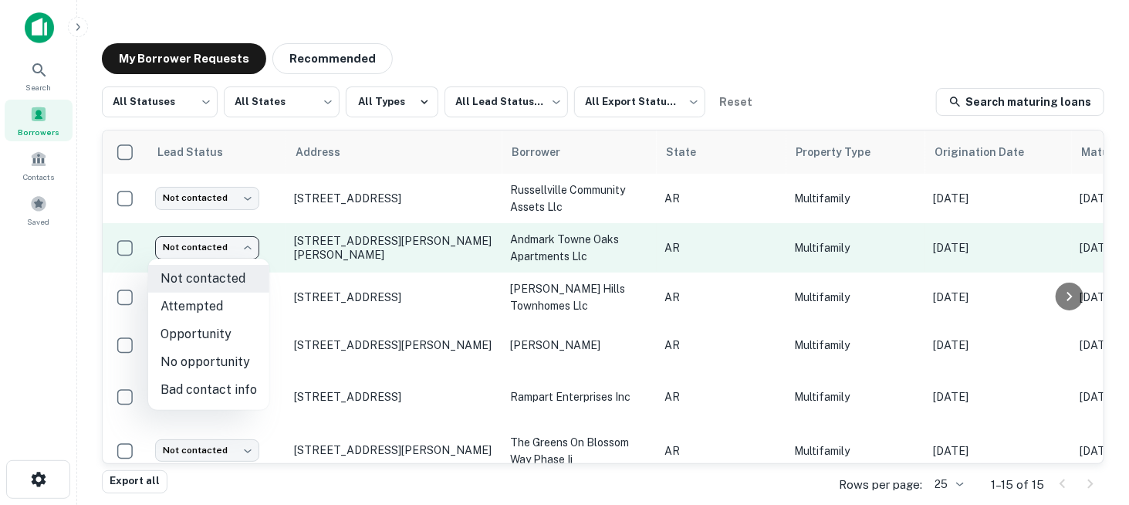
click at [254, 246] on body "Search Borrowers Contacts Saved My Borrower Requests Recommended All Statuses *…" at bounding box center [564, 252] width 1129 height 505
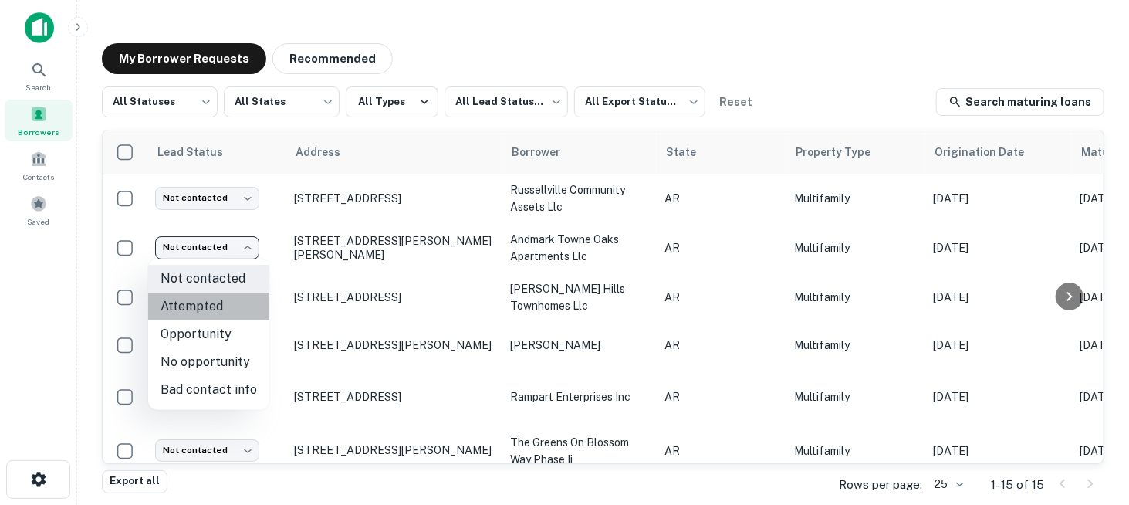
click at [232, 308] on li "Attempted" at bounding box center [208, 307] width 121 height 28
type input "*********"
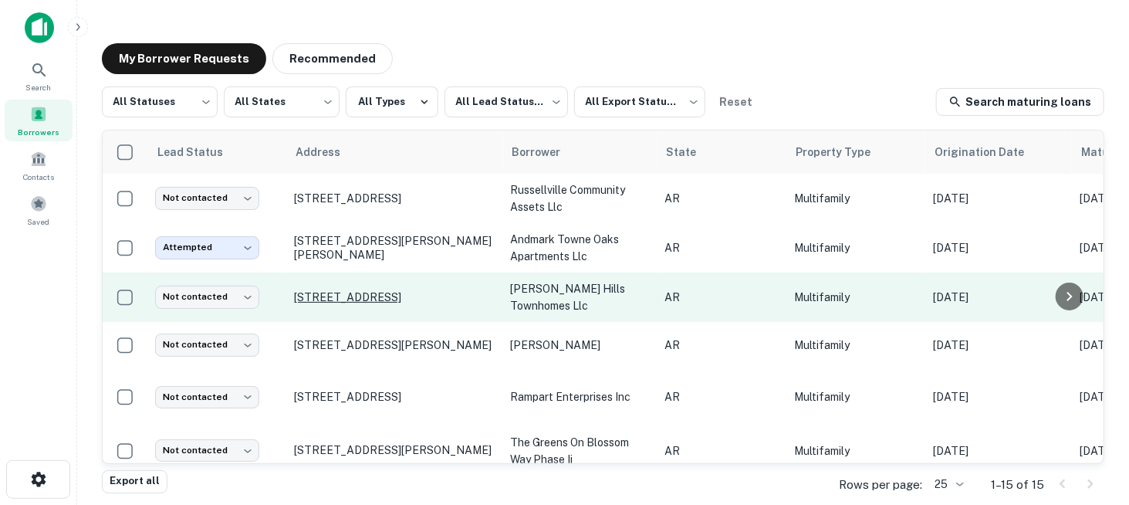
click at [353, 290] on p "[STREET_ADDRESS]" at bounding box center [394, 297] width 201 height 14
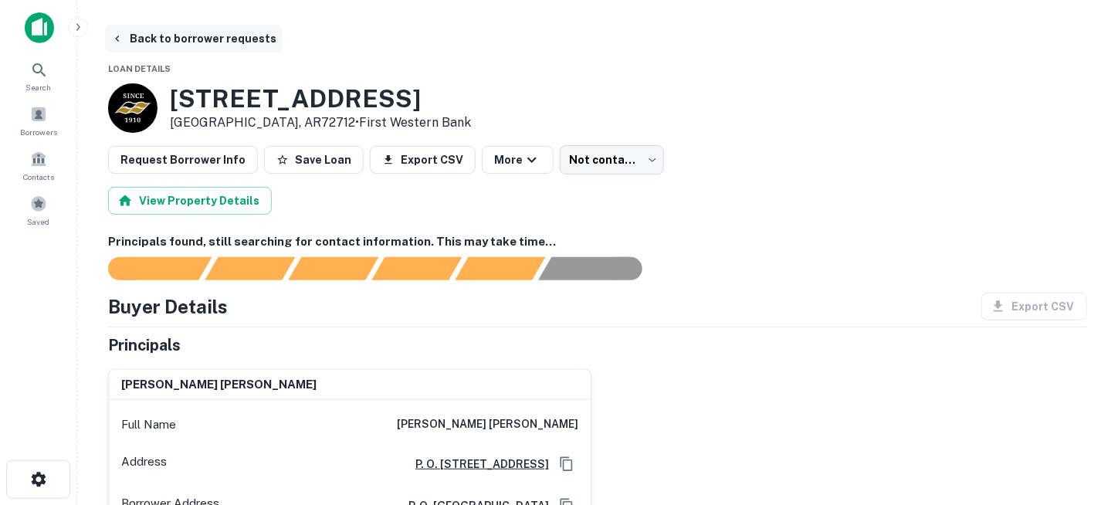
click at [176, 34] on button "Back to borrower requests" at bounding box center [194, 39] width 178 height 28
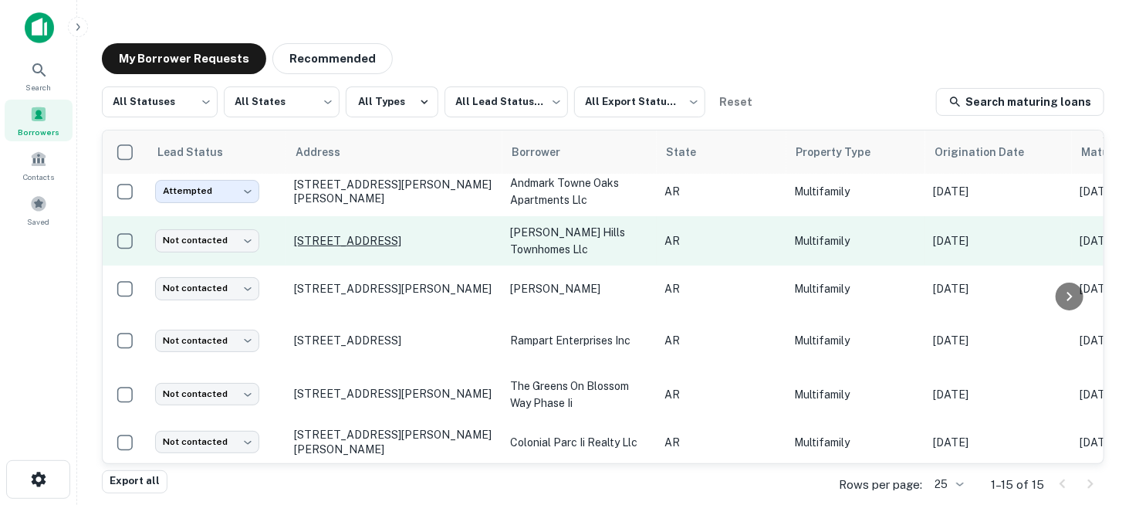
scroll to position [77, 0]
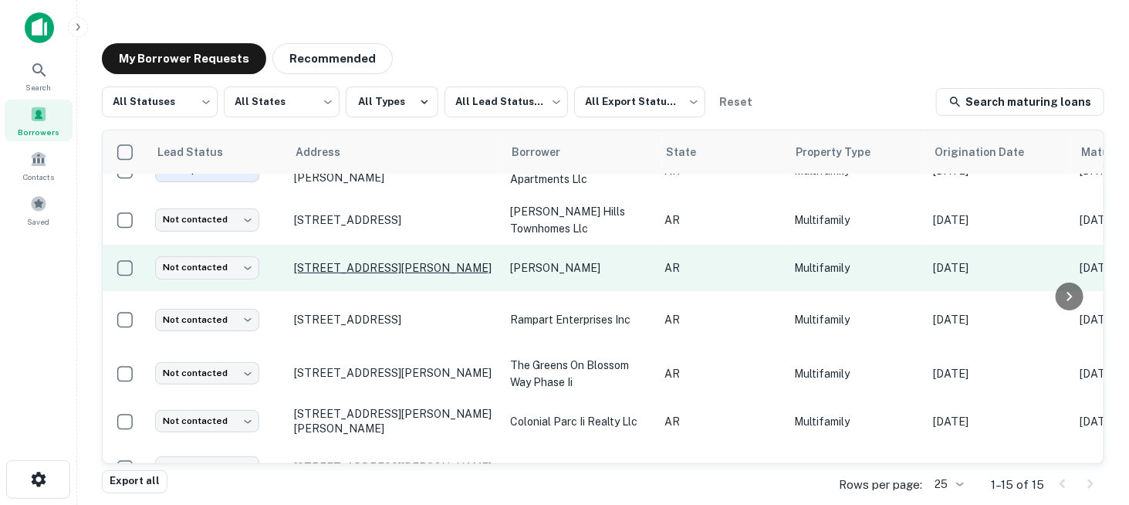
click at [402, 268] on p "[STREET_ADDRESS][PERSON_NAME]" at bounding box center [394, 268] width 201 height 14
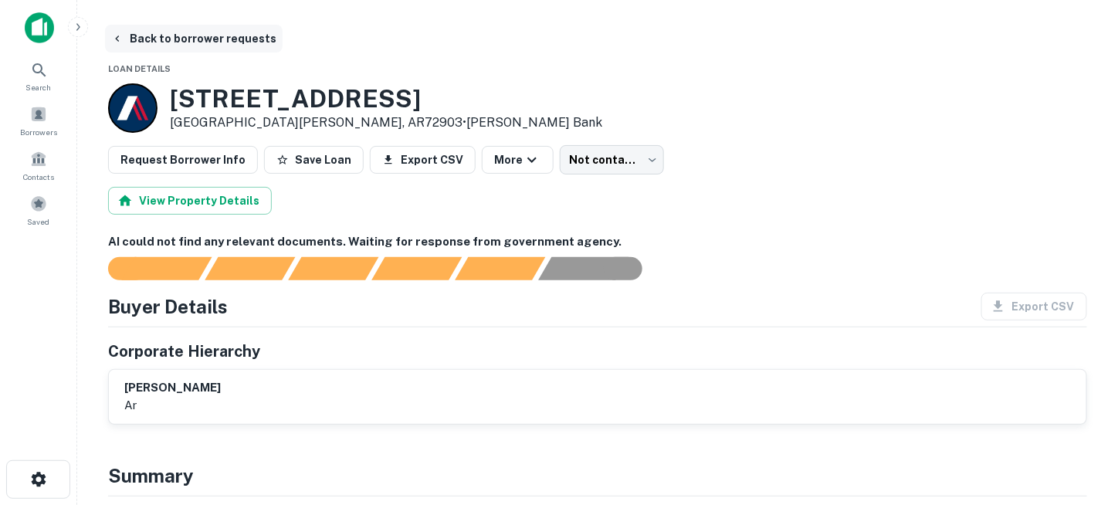
click at [174, 44] on button "Back to borrower requests" at bounding box center [194, 39] width 178 height 28
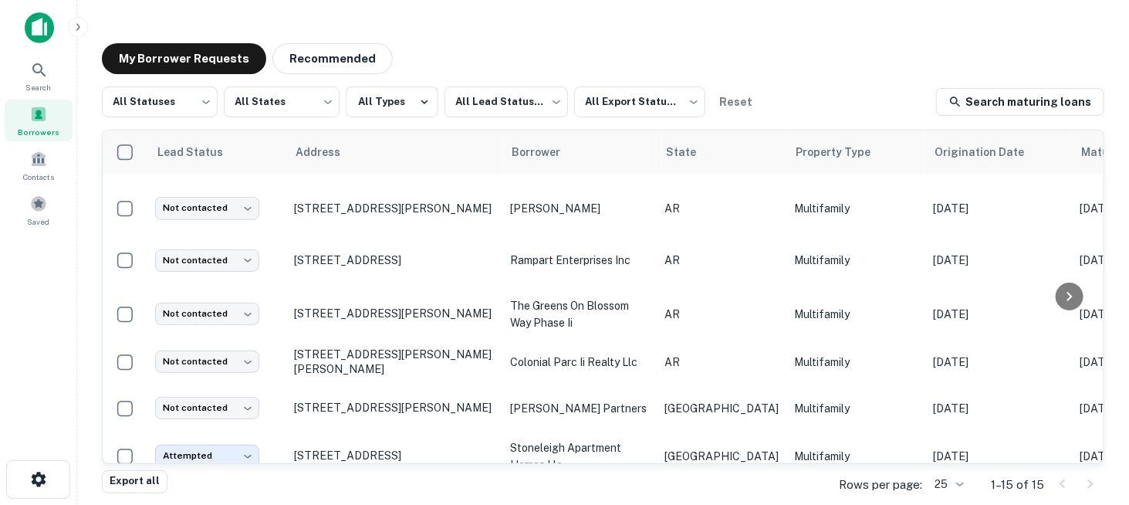
scroll to position [154, 0]
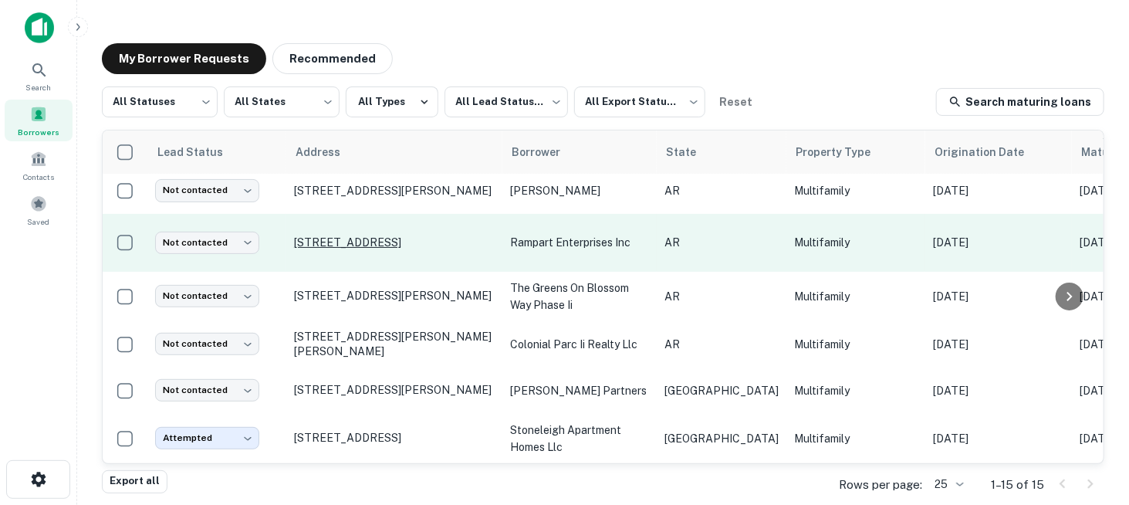
click at [339, 239] on p "[STREET_ADDRESS]" at bounding box center [394, 242] width 201 height 14
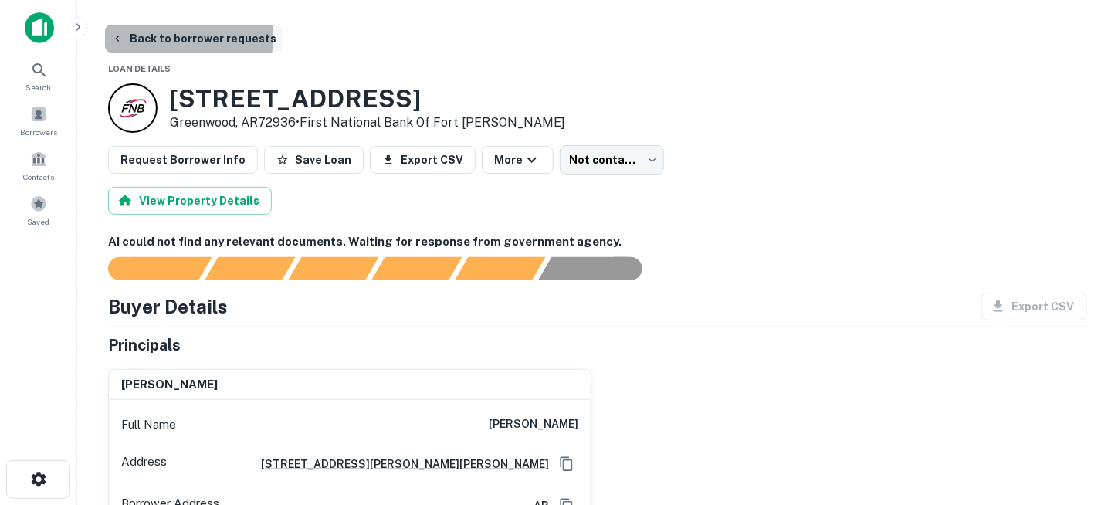
click at [122, 35] on icon "button" at bounding box center [117, 38] width 12 height 12
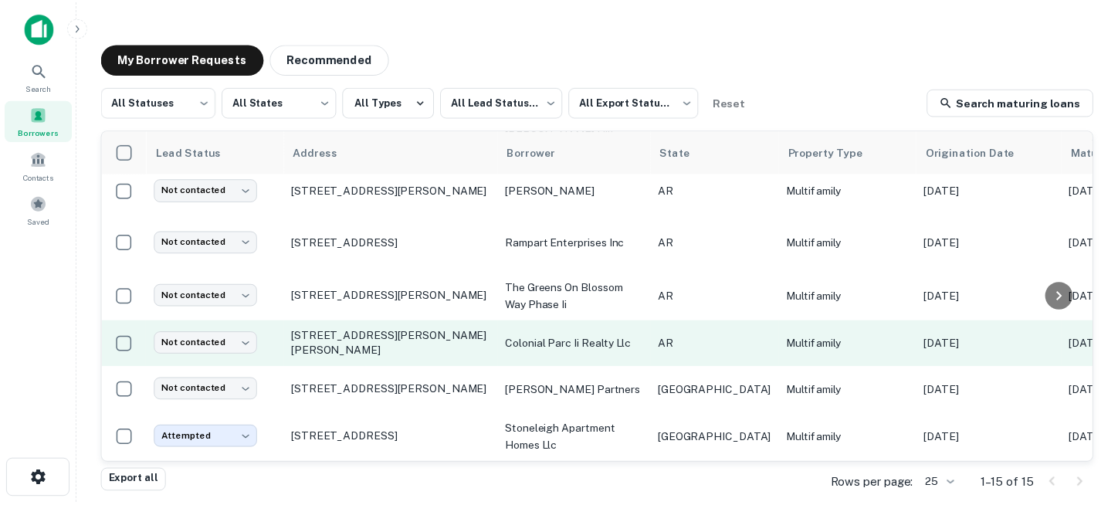
scroll to position [232, 0]
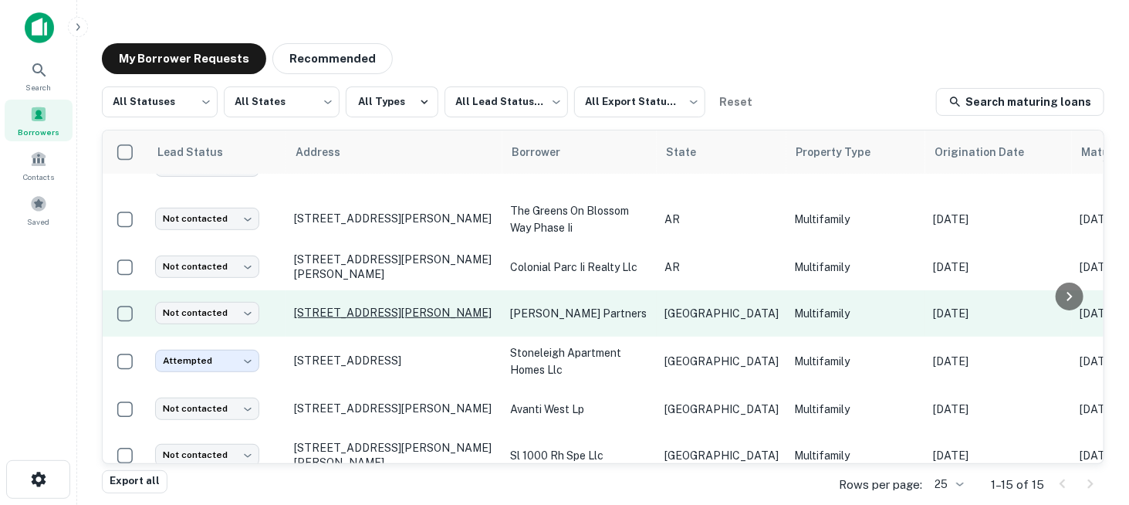
click at [383, 306] on p "701 Shiloh Rd Tyler, TX75703" at bounding box center [394, 313] width 201 height 14
